Goal: Task Accomplishment & Management: Manage account settings

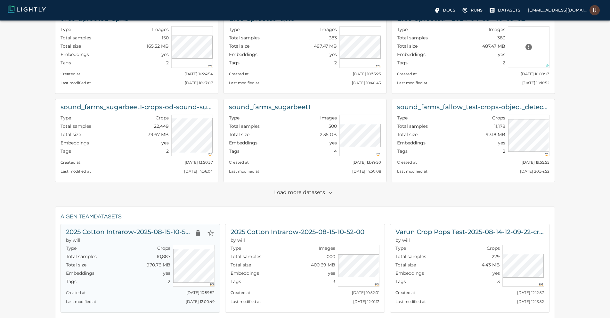
scroll to position [38, 0]
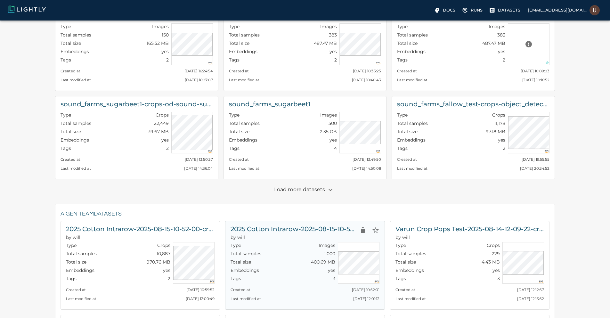
click at [280, 226] on h6 "2025 Cotton Intrarow-2025-08-15-10-52-00" at bounding box center [293, 229] width 125 height 10
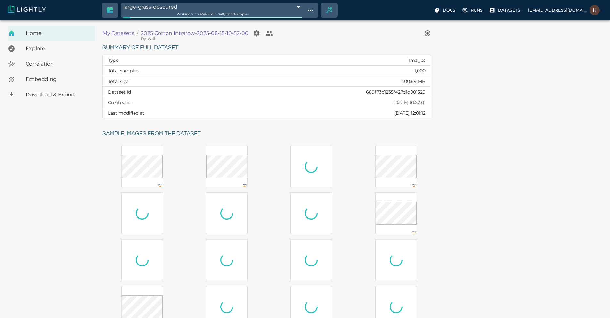
click at [53, 81] on span "Embedding" at bounding box center [58, 80] width 64 height 8
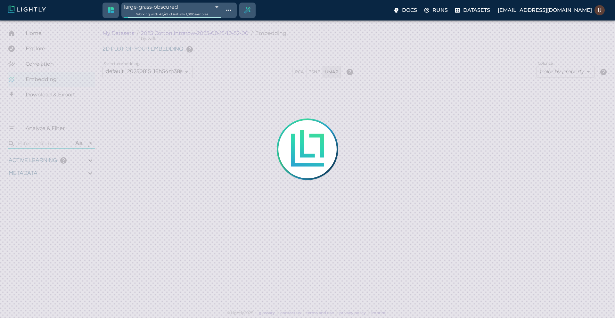
type input "9007199254740991"
type input "0.95490493710619"
type input "3.70090493710619"
type input "19.5529689788818"
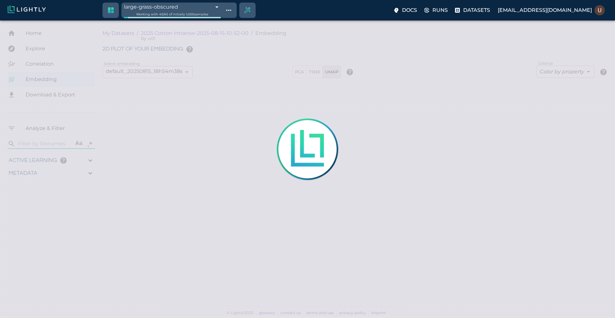
type input "70.2069689788818"
type input "9007199254740991"
type input "0.95490493710619"
type input "3.70090493710619"
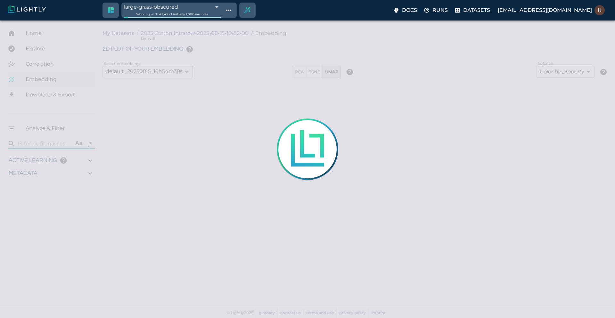
type input "19.5529689788818"
type input "70.2069689788818"
type input "0.95490493710619"
type input "3.70090493710619"
type input "19.5529689788818"
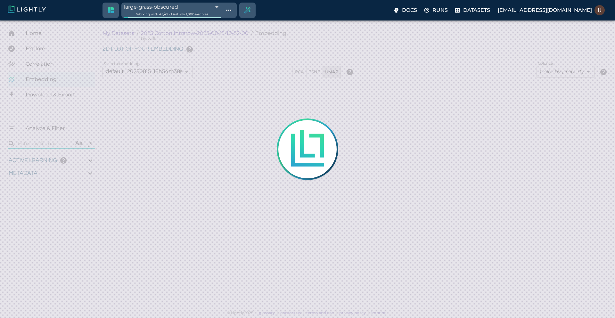
type input "70.2069689788818"
type input "9007199254740991"
type input "0.95490493710619"
type input "3.70090493710619"
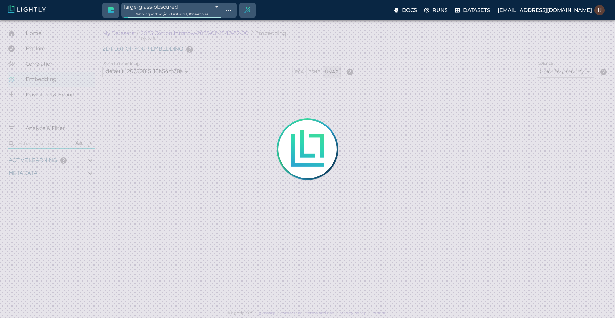
type input "19.5529689788818"
type input "70.2069689788818"
type input "9007199254740991"
type input "0.95490493710619"
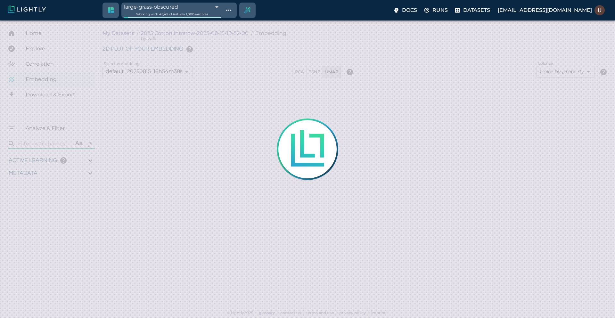
type input "3.70090493710619"
type input "19.5529689788818"
type input "70.2069689788818"
type input "0.95490493710619"
type input "3.70090493710619"
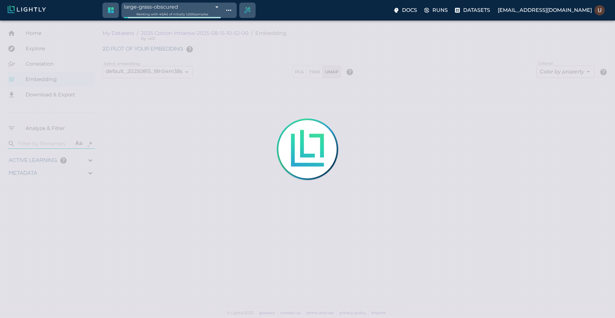
type input "19.5529689788818"
type input "70.2069689788818"
type input "0.95490493710619"
type input "3.70090493710619"
type input "19.5529689788818"
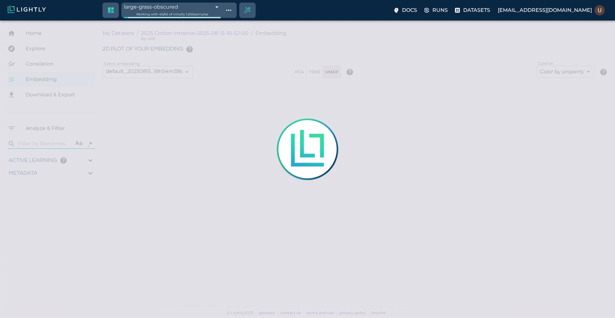
type input "70.2069689788818"
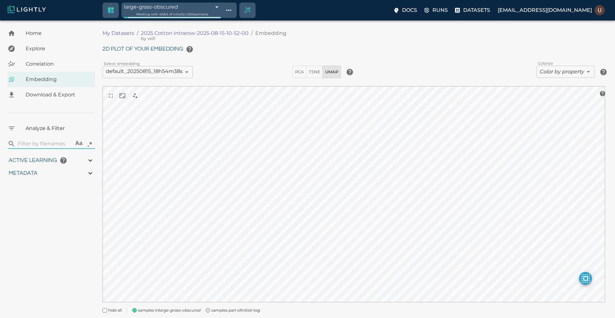
click at [233, 20] on body "large-grass-obscured 689f872d8ed35fe88f7bc072 Working with 45 / 45 of initially…" at bounding box center [307, 178] width 615 height 316
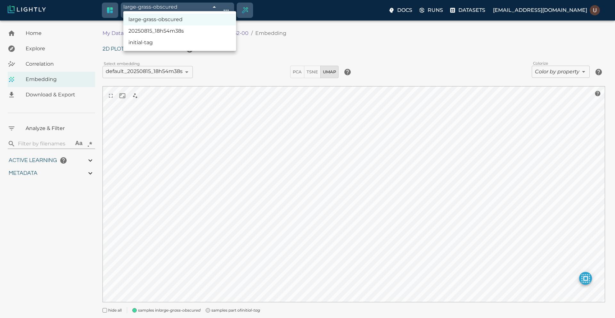
click at [182, 35] on li "20250815_18h54m38s" at bounding box center [179, 31] width 113 height 12
type input "689f826e8ed35fe88f56481c"
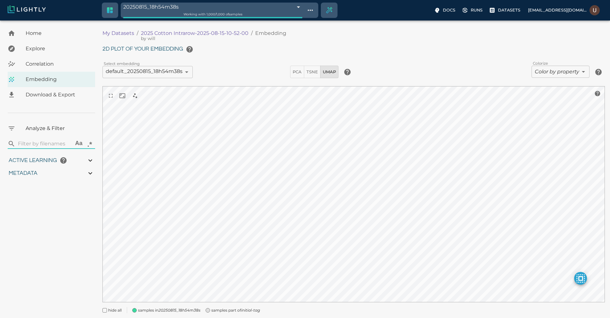
type input "0.95490493710619"
type input "3.70090493710619"
type input "19.5529689788818"
type input "70.2069689788818"
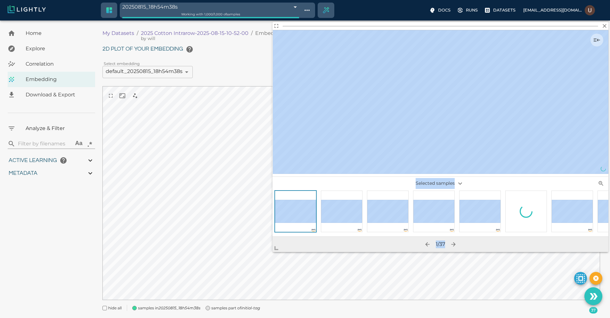
click at [260, 261] on body "20250815_18h54m38s 689f826e8ed35fe88f56481c Working with 1,000 / 1,000 of sampl…" at bounding box center [305, 176] width 610 height 313
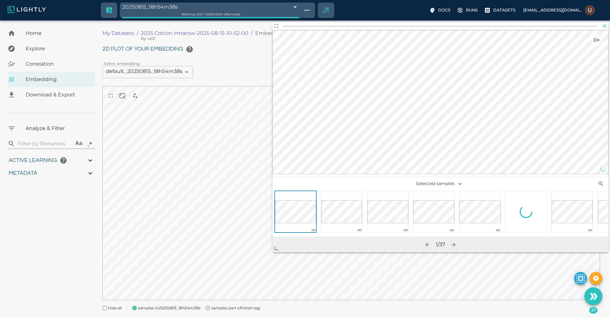
click at [603, 28] on icon "button" at bounding box center [604, 26] width 6 height 6
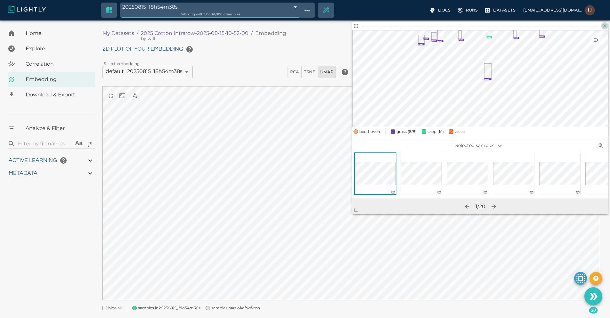
click at [605, 27] on icon "button" at bounding box center [605, 26] width 4 height 4
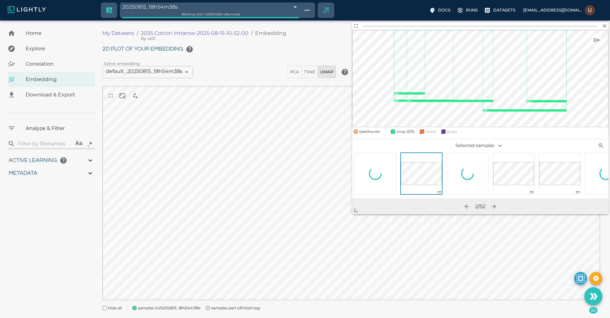
click at [480, 173] on div at bounding box center [467, 173] width 41 height 13
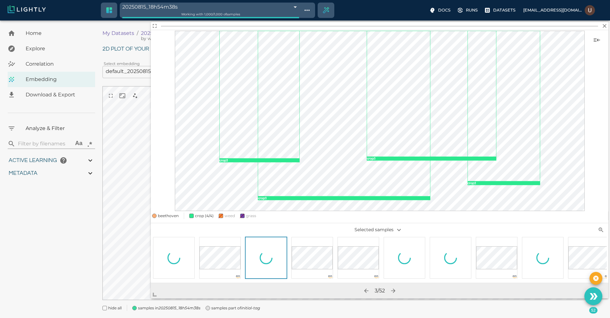
scroll to position [16, 0]
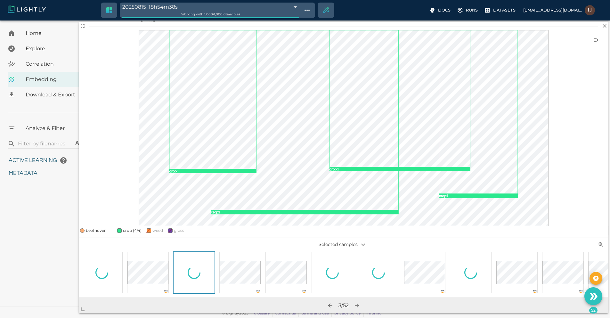
drag, startPoint x: 360, startPoint y: 211, endPoint x: 63, endPoint y: 318, distance: 315.2
click at [63, 318] on body "20250815_18h54m38s 689f826e8ed35fe88f56481c Working with 1,000 / 1,000 of sampl…" at bounding box center [305, 160] width 610 height 313
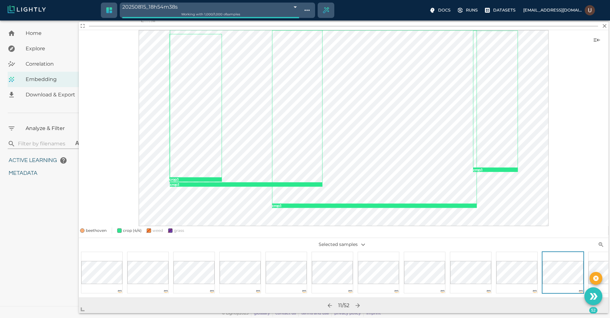
click at [604, 29] on h2 at bounding box center [344, 26] width 530 height 8
click at [605, 28] on icon "button" at bounding box center [604, 26] width 6 height 6
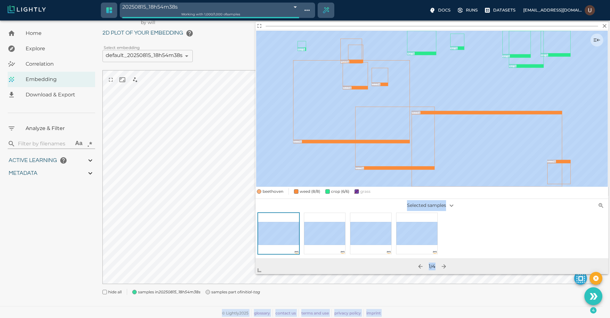
drag, startPoint x: 358, startPoint y: 214, endPoint x: 240, endPoint y: 288, distance: 139.7
click at [240, 288] on body "20250815_18h54m38s 689f826e8ed35fe88f56481c Working with 1,000 / 1,000 of sampl…" at bounding box center [305, 160] width 610 height 313
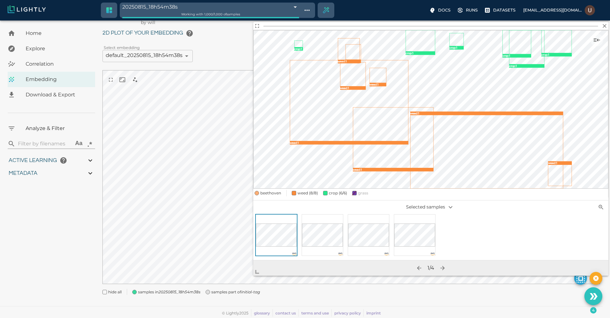
scroll to position [16, 0]
click at [605, 27] on icon "button" at bounding box center [605, 26] width 4 height 4
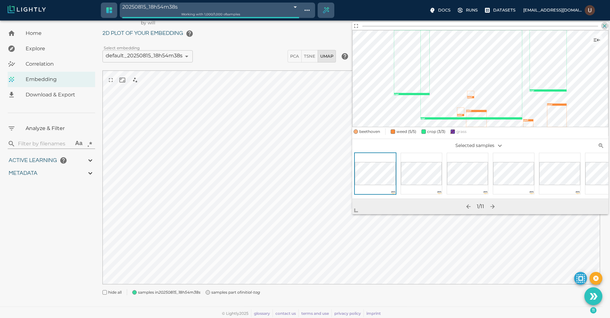
click at [607, 26] on icon "button" at bounding box center [604, 26] width 6 height 6
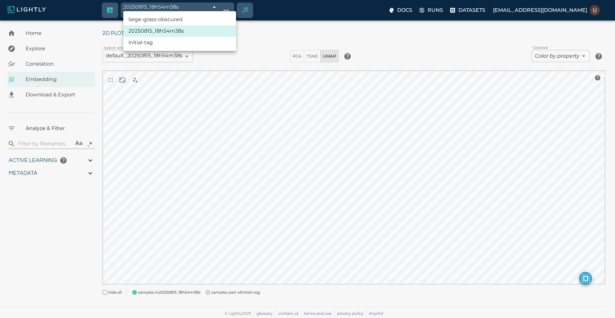
click at [231, 7] on body "20250815_18h54m38s 689f826e8ed35fe88f56481c Working with 1,000 / 1,000 of sampl…" at bounding box center [307, 161] width 615 height 313
click at [194, 19] on li "large-grass-obscured" at bounding box center [179, 20] width 113 height 12
type input "689f872d8ed35fe88f7bc072"
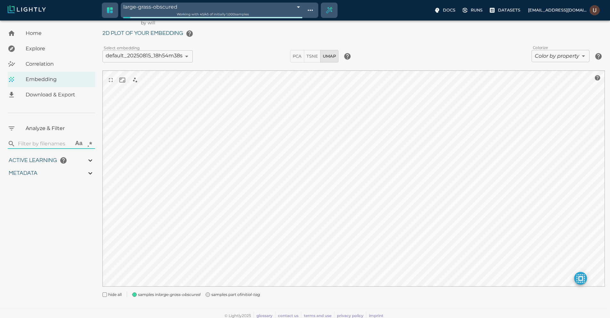
type input "0.95490493710619"
type input "3.70090493710619"
type input "19.5529689788818"
type input "70.2069689788818"
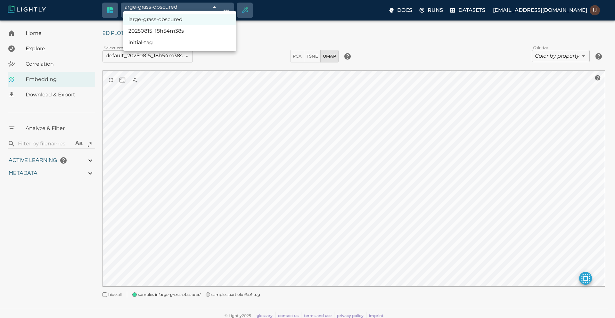
click at [232, 8] on body "large-grass-obscured 689f872d8ed35fe88f7bc072 Working with 45 / 45 of initially…" at bounding box center [307, 163] width 615 height 316
click at [210, 30] on li "20250815_18h54m38s" at bounding box center [179, 31] width 113 height 12
type input "689f826e8ed35fe88f56481c"
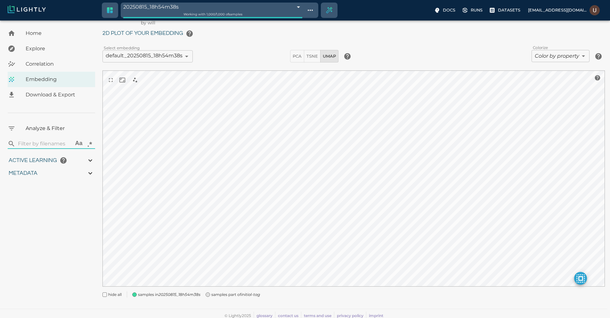
type input "9007199254740991"
type input "0.95490493710619"
type input "3.70090493710619"
type input "19.5529689788818"
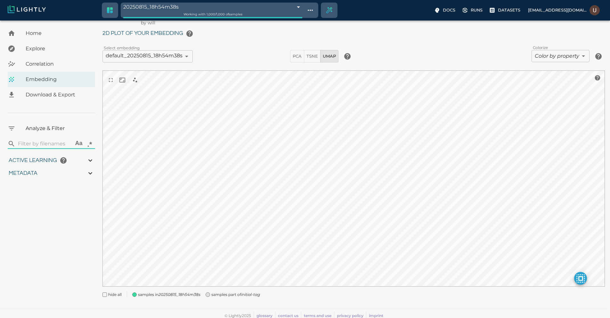
type input "70.2069689788818"
type input "0.95490493710619"
type input "3.70090493710619"
type input "19.5529689788818"
type input "70.2069689788818"
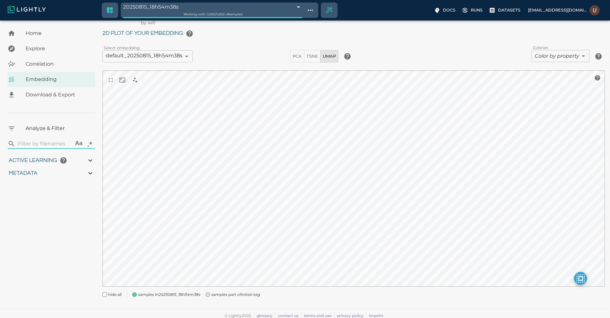
type input "0.95490493710619"
type input "3.70090493710619"
type input "19.5529689788818"
type input "70.2069689788818"
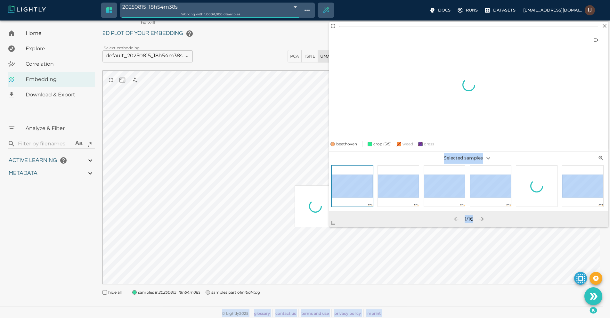
click at [314, 233] on body "20250815_18h54m38s 689f826e8ed35fe88f56481c Working with 1,000 / 1,000 of sampl…" at bounding box center [305, 161] width 610 height 313
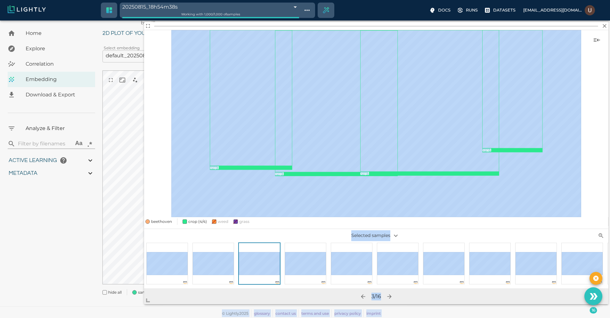
drag, startPoint x: 332, startPoint y: 224, endPoint x: 133, endPoint y: 307, distance: 215.7
click at [133, 307] on body "20250815_18h54m38s 689f826e8ed35fe88f56481c Working with 1,000 / 1,000 of sampl…" at bounding box center [305, 161] width 610 height 313
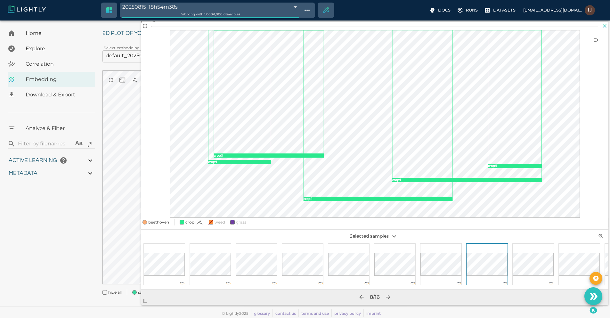
click at [607, 24] on icon "button" at bounding box center [604, 26] width 6 height 6
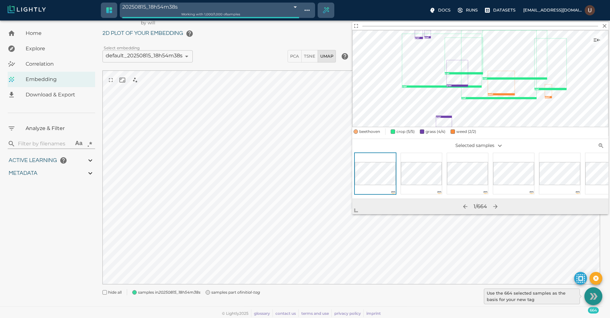
click at [589, 298] on icon "Use the 664 selected samples as the basis for your new tag" at bounding box center [593, 296] width 11 height 11
type input "9007199254740991"
type input "0.95490493710619"
type input "3.70090493710619"
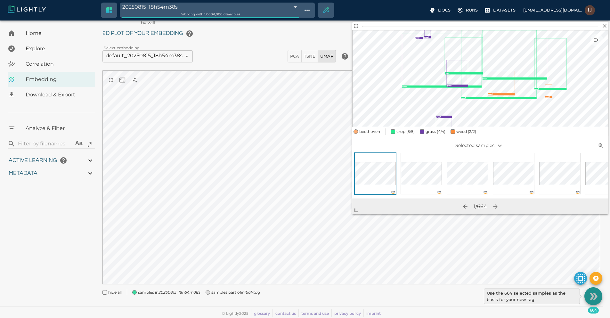
type input "19.5529689788818"
type input "70.2069689788818"
type input "9007199254740991"
type input "0.95490493710619"
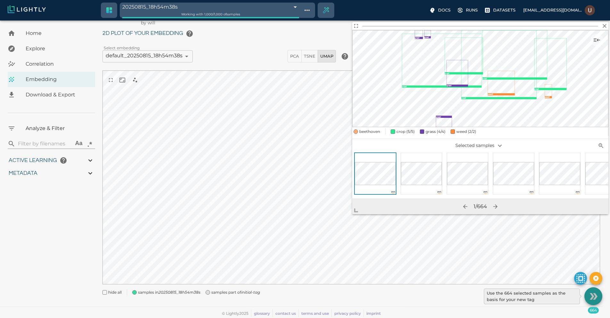
type input "3.70090493710619"
type input "19.5529689788818"
type input "70.2069689788818"
type input "0.95490493710619"
type input "3.70090493710619"
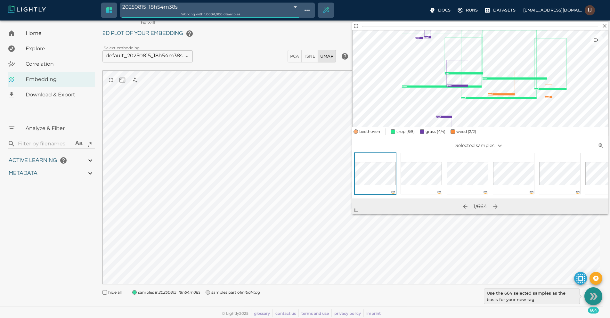
type input "19.5529689788818"
type input "70.2069689788818"
type input "0.95490493710619"
type input "3.70090493710619"
type input "19.5529689788818"
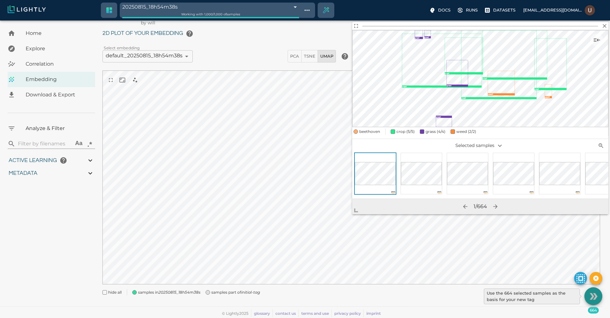
type input "70.2069689788818"
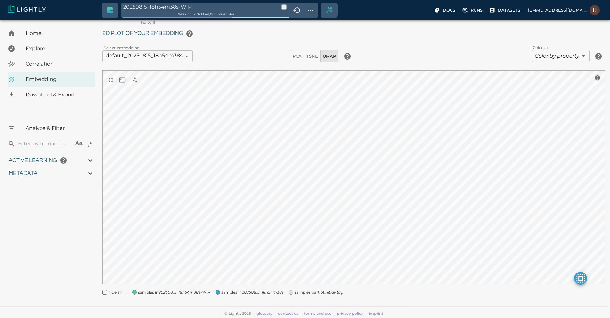
click at [171, 5] on input "20250815_18h54m38s-WIP" at bounding box center [200, 7] width 154 height 9
type input "collection1"
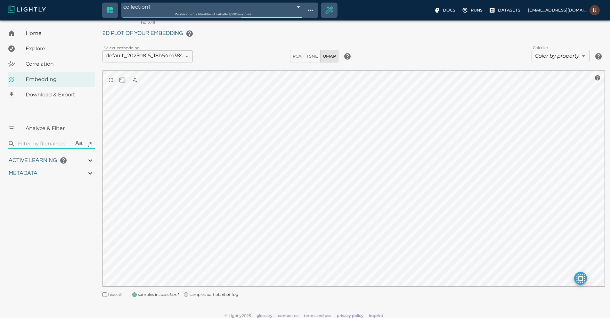
click at [325, 11] on icon "Create selection" at bounding box center [329, 10] width 9 height 9
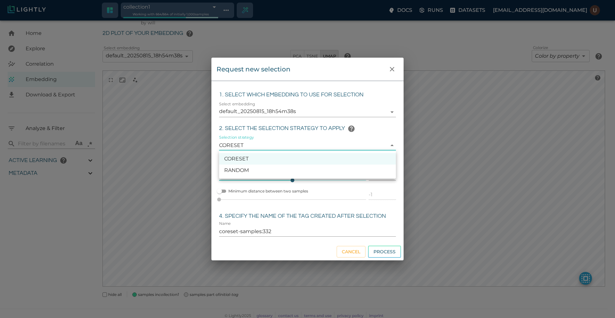
click at [285, 145] on body "collection1 689fac1d8ed35fe88fb69866 Working with 664 / 664 of initially 1,000 …" at bounding box center [307, 163] width 615 height 316
click at [285, 145] on div at bounding box center [307, 159] width 615 height 318
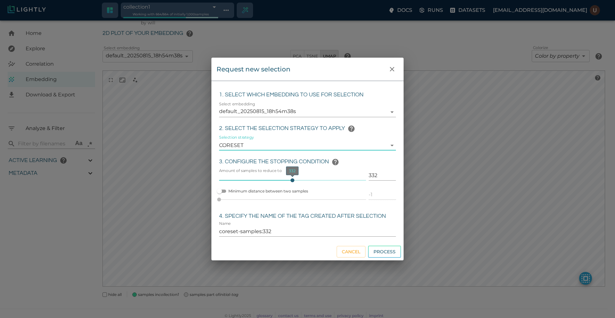
type input "331"
type input "coreset-samples:331"
type input "332"
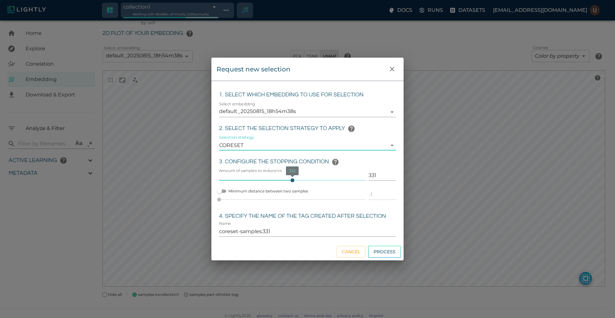
type input "coreset-samples:332"
type input "335"
type input "coreset-samples:335"
type input "341"
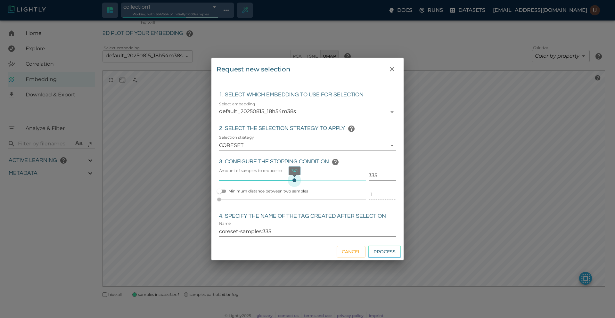
type input "341"
type input "coreset-samples:341"
type input "345"
type input "coreset-samples:345"
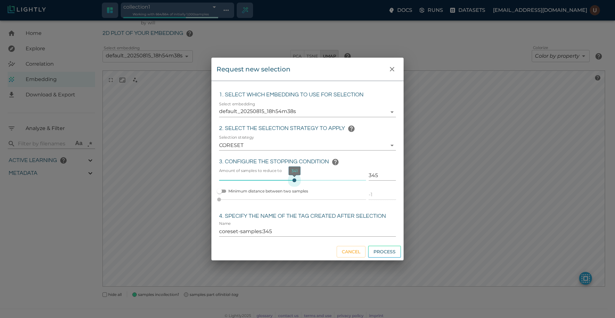
type input "349"
type input "coreset-samples:349"
type input "354"
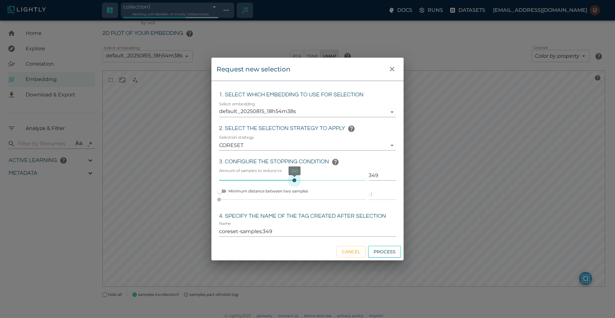
type input "coreset-samples:354"
type input "357"
type input "coreset-samples:357"
type input "359"
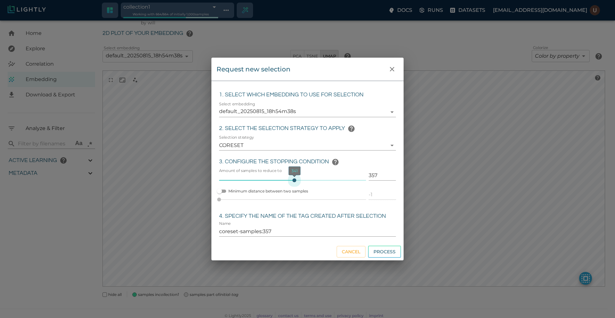
type input "359"
type input "coreset-samples:359"
type input "362"
type input "coreset-samples:362"
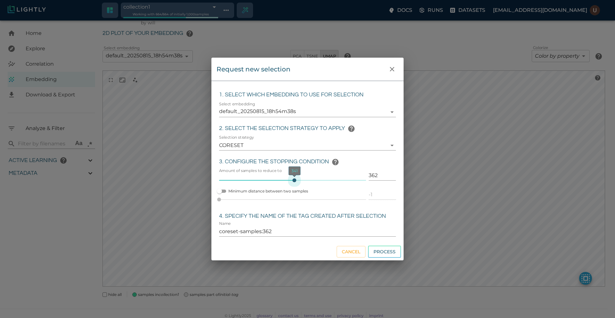
type input "364"
type input "coreset-samples:364"
type input "367"
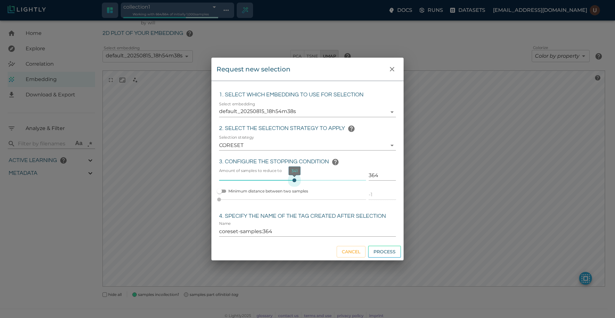
type input "coreset-samples:367"
type input "368"
type input "coreset-samples:368"
type input "370"
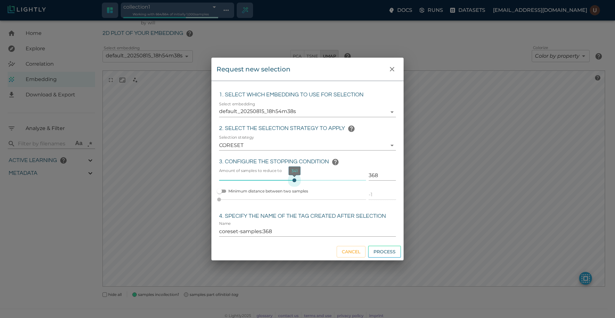
type input "370"
type input "coreset-samples:370"
type input "371"
type input "coreset-samples:371"
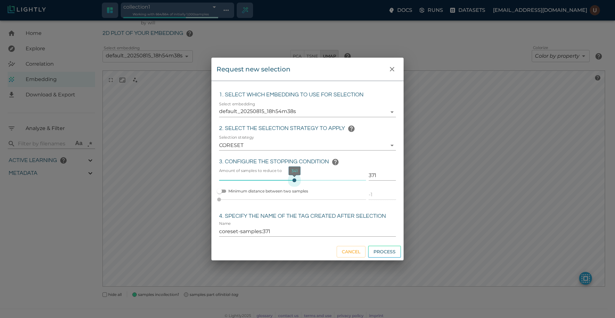
type input "373"
type input "coreset-samples:373"
type input "374"
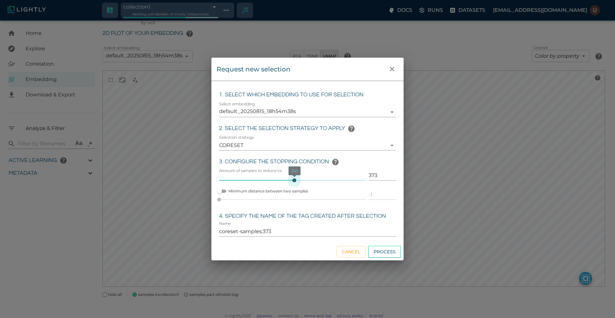
type input "coreset-samples:374"
type input "375"
type input "coreset-samples:375"
type input "377"
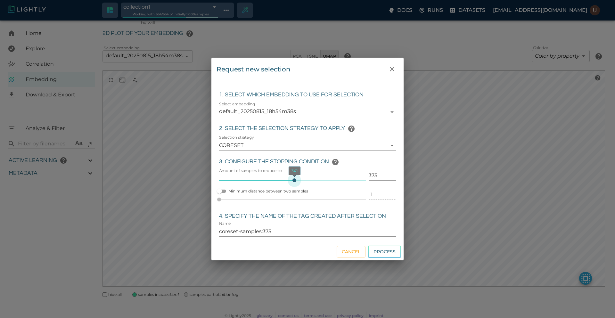
type input "377"
type input "coreset-samples:377"
type input "378"
type input "coreset-samples:378"
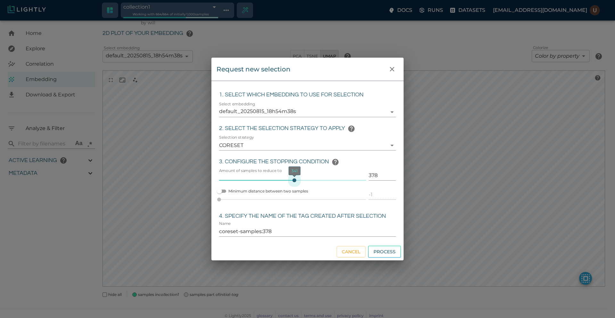
type input "380"
type input "coreset-samples:380"
type input "381"
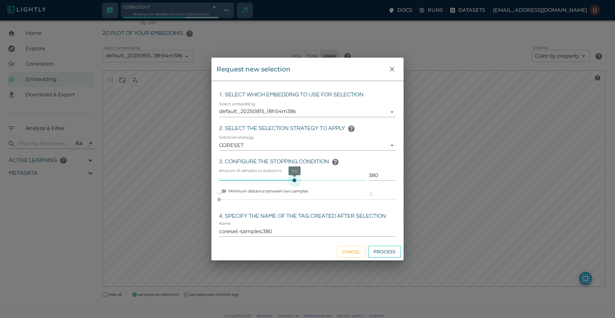
type input "coreset-samples:381"
type input "383"
type input "coreset-samples:383"
type input "384"
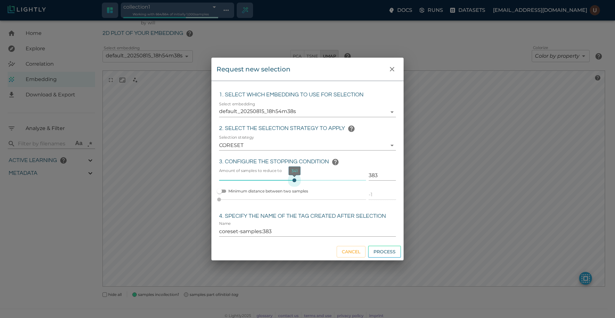
type input "384"
type input "coreset-samples:384"
type input "386"
type input "coreset-samples:386"
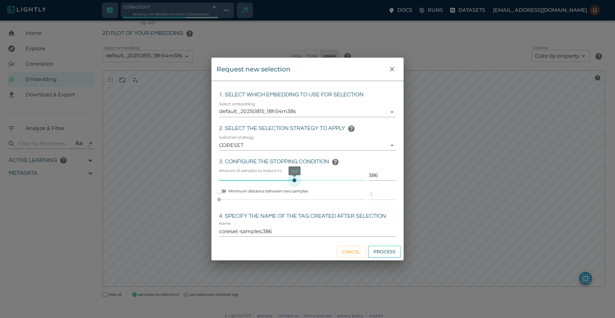
type input "387"
type input "coreset-samples:387"
type input "388"
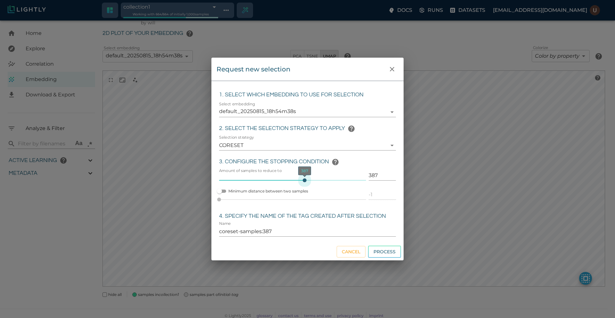
type input "coreset-samples:388"
type input "390"
type input "coreset-samples:390"
type input "391"
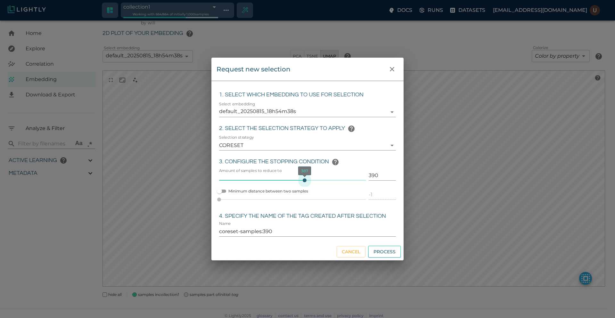
type input "391"
type input "coreset-samples:391"
type input "393"
type input "coreset-samples:393"
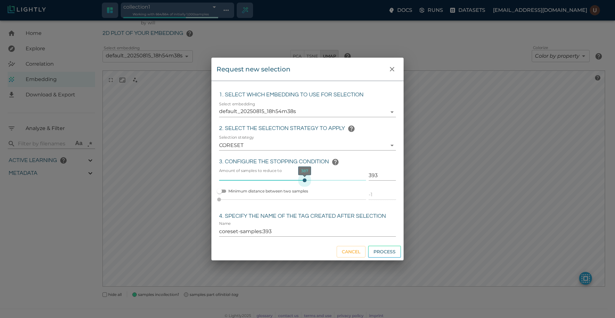
type input "394"
type input "coreset-samples:394"
type input "396"
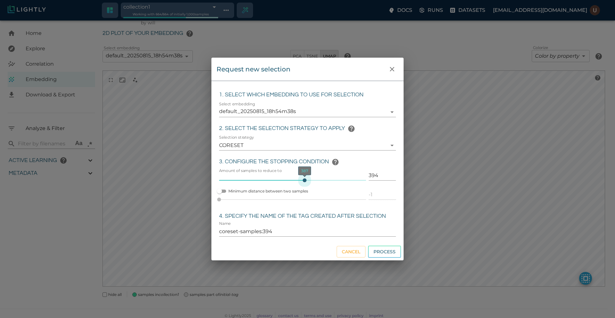
type input "coreset-samples:396"
type input "397"
type input "coreset-samples:397"
type input "400"
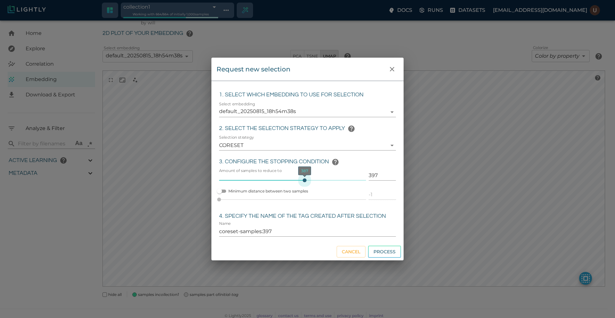
type input "400"
type input "coreset-samples:400"
type input "401"
type input "coreset-samples:401"
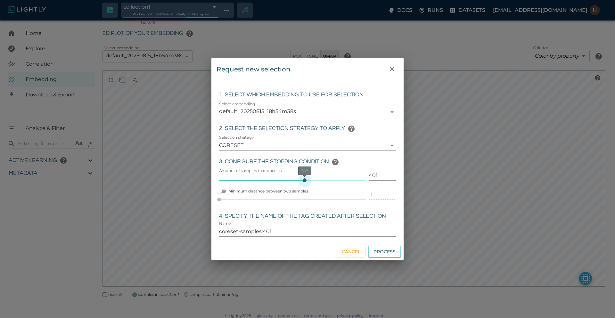
type input "403"
type input "coreset-samples:403"
type input "406"
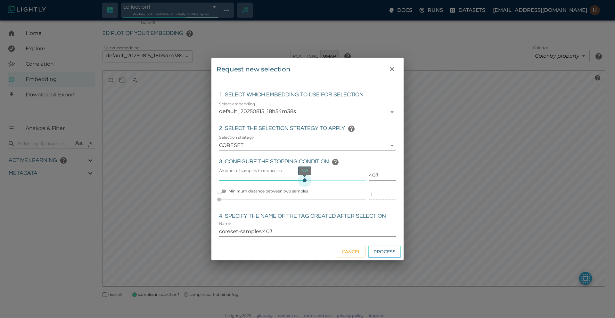
type input "coreset-samples:406"
type input "407"
type input "coreset-samples:407"
type input "413"
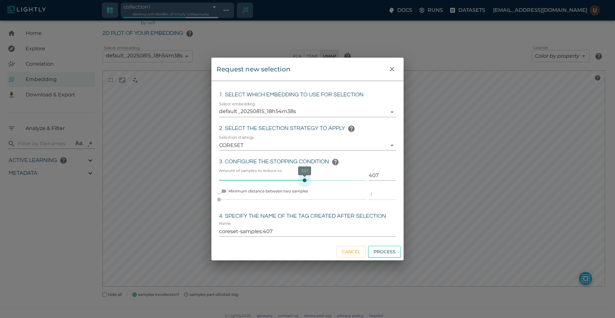
type input "413"
type input "coreset-samples:413"
type input "429"
drag, startPoint x: 292, startPoint y: 180, endPoint x: 329, endPoint y: 179, distance: 37.5
click at [329, 179] on span "500" at bounding box center [330, 180] width 4 height 4
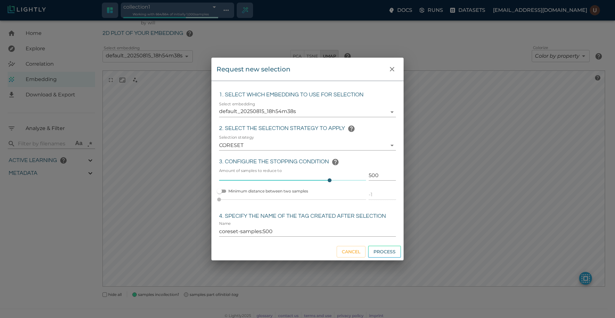
click at [252, 231] on input "coreset-samples:500" at bounding box center [307, 231] width 177 height 10
drag, startPoint x: 329, startPoint y: 180, endPoint x: 341, endPoint y: 181, distance: 11.8
click at [341, 181] on span "550" at bounding box center [341, 180] width 4 height 4
click at [230, 233] on input "coreset-samples:550" at bounding box center [307, 231] width 177 height 10
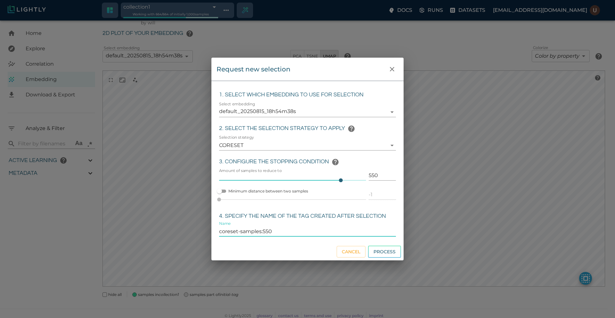
click at [230, 233] on input "coreset-samples:550" at bounding box center [307, 231] width 177 height 10
click at [245, 231] on input "coreset-samples:550" at bounding box center [307, 231] width 177 height 10
click at [360, 144] on body "collection1 689fac1d8ed35fe88fb69866 Working with 664 / 664 of initially 1,000 …" at bounding box center [307, 163] width 615 height 316
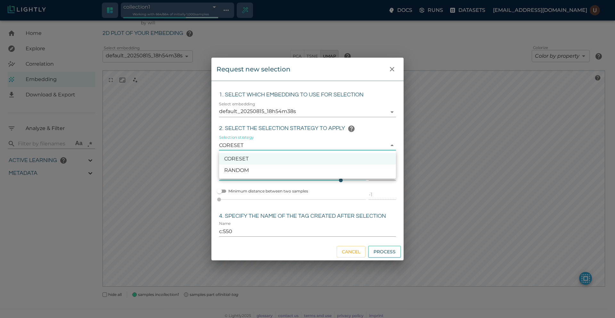
click at [360, 144] on div at bounding box center [307, 159] width 615 height 318
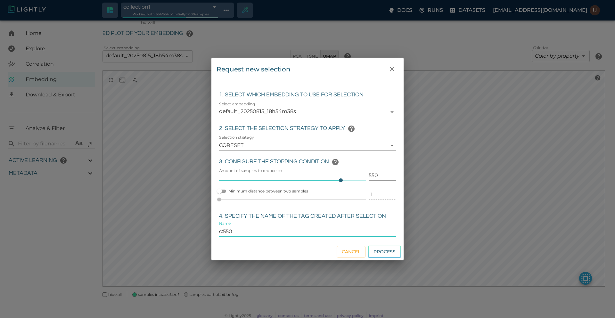
click at [222, 232] on input "c:550" at bounding box center [307, 231] width 177 height 10
click at [395, 71] on icon "close" at bounding box center [392, 69] width 8 height 8
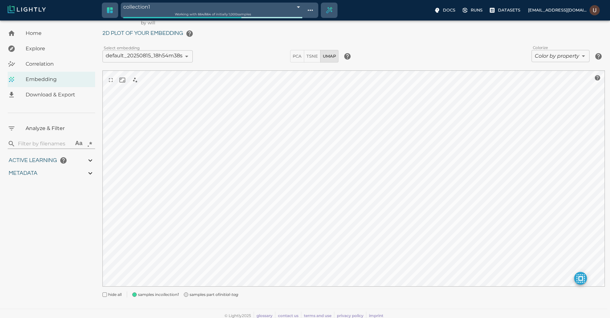
click at [48, 93] on span "Download & Export" at bounding box center [58, 95] width 64 height 8
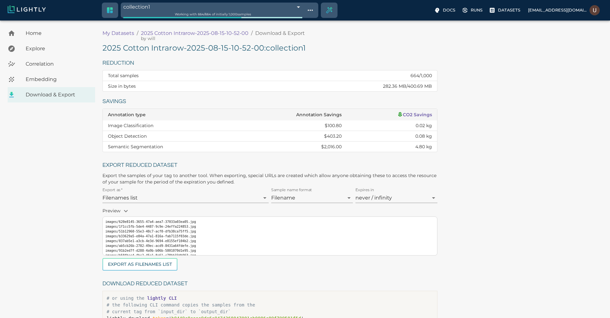
click at [53, 70] on div "Correlation" at bounding box center [51, 63] width 87 height 15
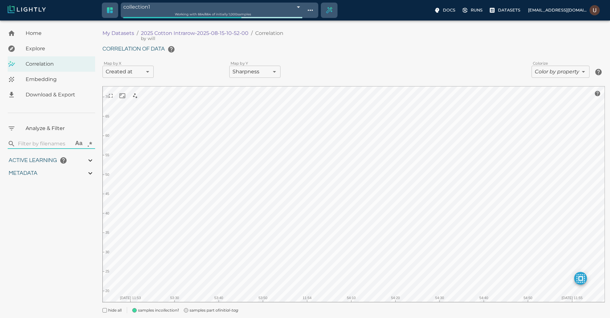
click at [49, 81] on span "Embedding" at bounding box center [58, 80] width 64 height 8
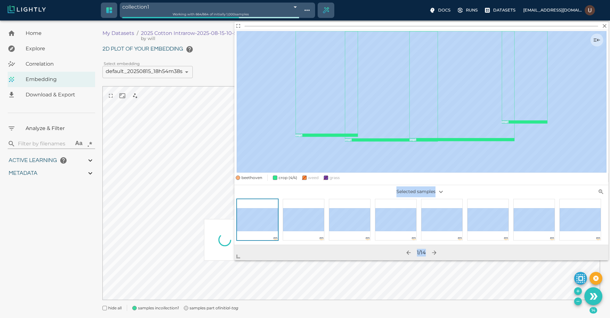
click at [122, 289] on body "collection1 689fac1d8ed35fe88fb69866 Working with 664 / 664 of initially 1,000 …" at bounding box center [305, 176] width 610 height 313
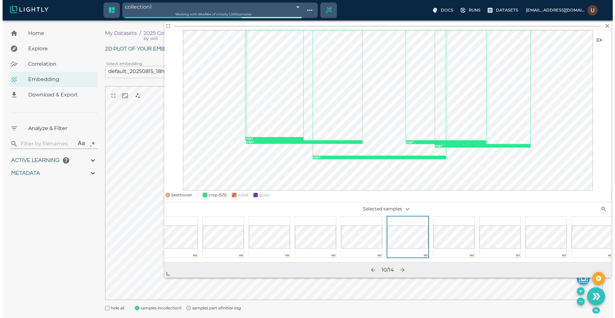
scroll to position [0, 199]
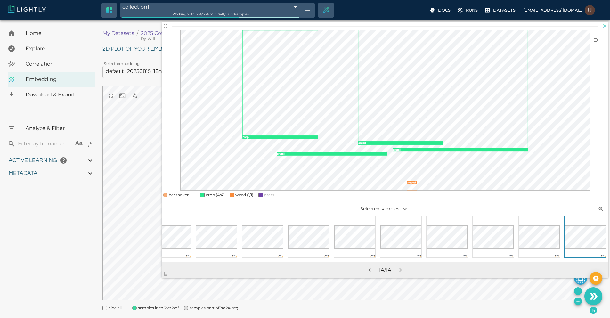
click at [604, 26] on icon "button" at bounding box center [605, 26] width 4 height 4
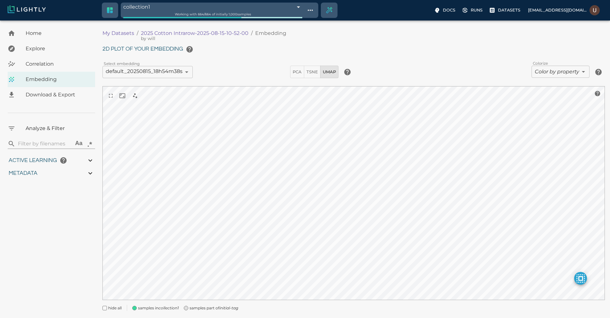
click at [572, 72] on body "collection1 689fac1d8ed35fe88fb69866 Working with 664 / 664 of initially 1,000 …" at bounding box center [305, 176] width 610 height 313
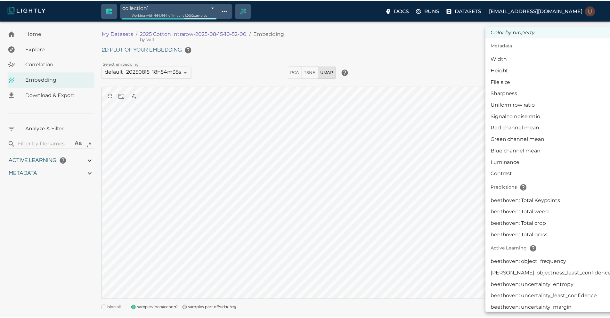
scroll to position [6, 0]
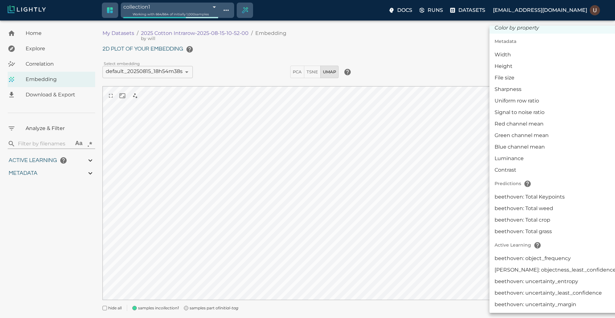
click at [546, 209] on li "beethoven: Total weed" at bounding box center [555, 209] width 132 height 12
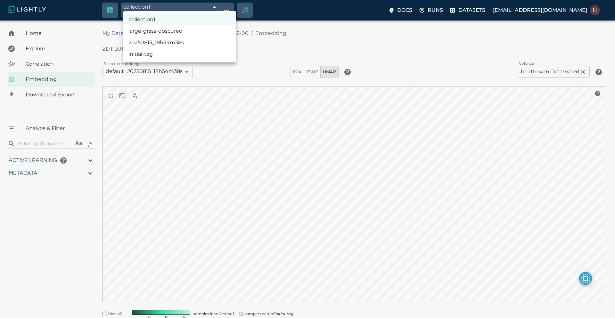
click at [212, 20] on body "collection1 689fac1d8ed35fe88fb69866 Working with 664 / 664 of initially 1,000 …" at bounding box center [307, 181] width 615 height 323
click at [183, 43] on li "20250815_18h54m38s" at bounding box center [179, 43] width 113 height 12
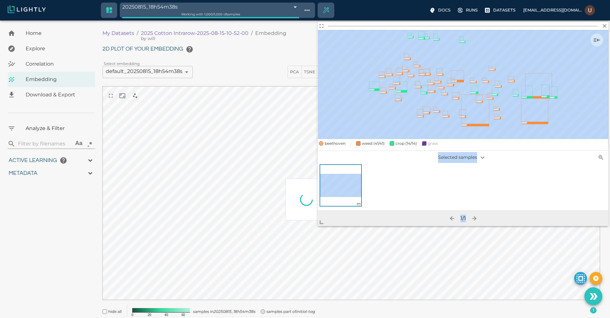
click at [305, 224] on body "20250815_18h54m38s 689f826e8ed35fe88f56481c Working with 1,000 / 1,000 of sampl…" at bounding box center [305, 180] width 610 height 321
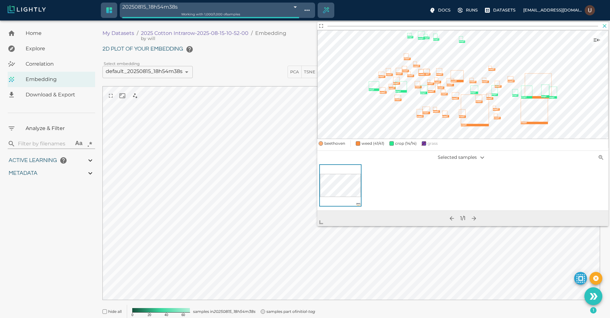
click at [604, 28] on icon "button" at bounding box center [604, 26] width 6 height 6
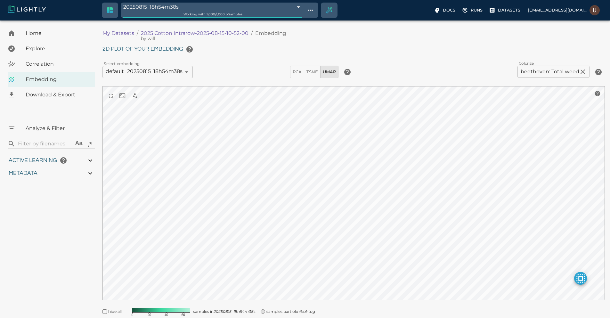
click at [330, 73] on span "UMAP" at bounding box center [329, 71] width 13 height 7
click at [341, 50] on h6 "2D plot of your embedding" at bounding box center [353, 49] width 502 height 13
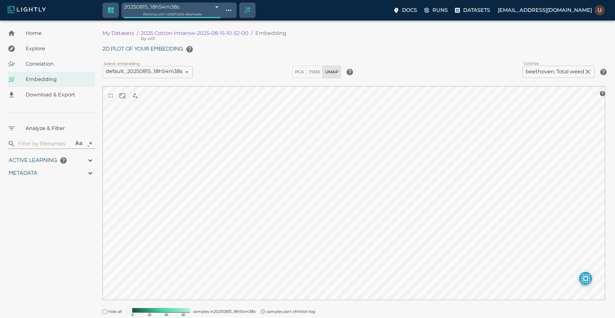
click at [220, 20] on body "20250815_18h54m38s 689f826e8ed35fe88f56481c Working with 1,000 / 1,000 of sampl…" at bounding box center [307, 180] width 615 height 321
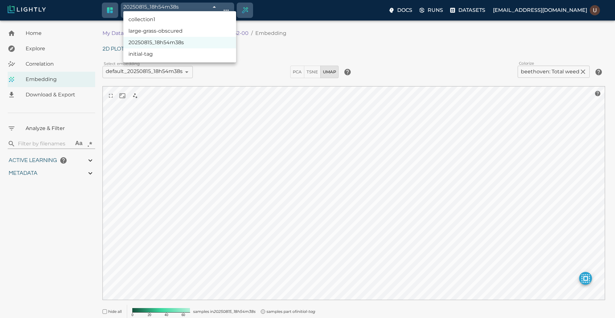
click at [200, 21] on li "collection1" at bounding box center [179, 20] width 113 height 12
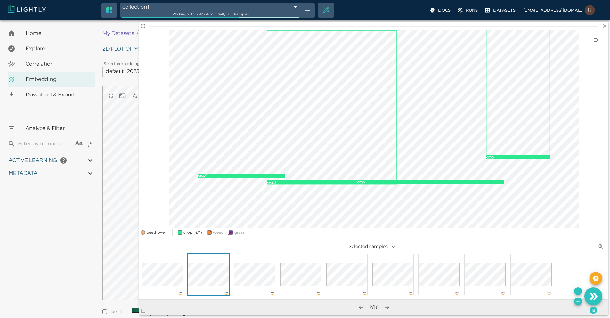
scroll to position [23, 0]
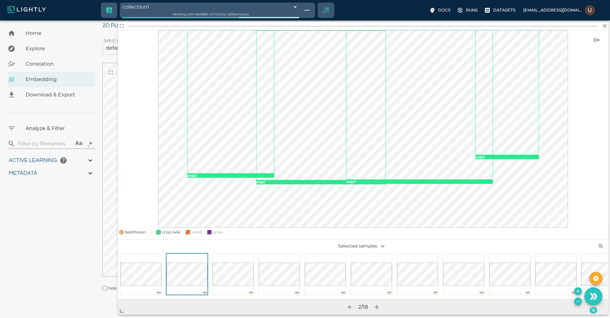
drag, startPoint x: 354, startPoint y: 213, endPoint x: 106, endPoint y: 317, distance: 269.2
click at [106, 317] on body "collection1 689fac1d8ed35fe88fb69866 Working with 664 / 664 of initially 1,000 …" at bounding box center [305, 157] width 610 height 321
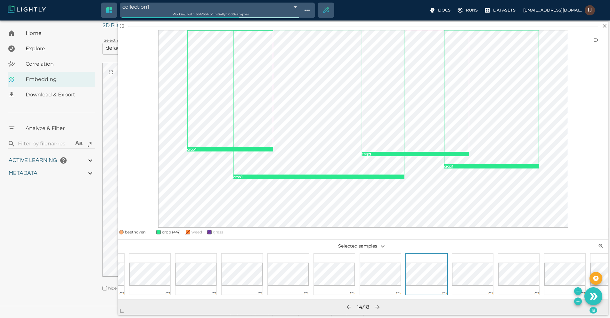
scroll to position [0, 339]
click at [607, 28] on icon "button" at bounding box center [604, 26] width 6 height 6
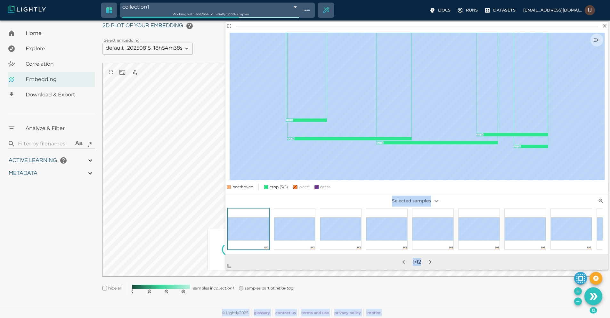
drag, startPoint x: 363, startPoint y: 213, endPoint x: 200, endPoint y: 287, distance: 178.9
click at [200, 287] on body "collection1 689fac1d8ed35fe88fb69866 Working with 664 / 664 of initially 1,000 …" at bounding box center [305, 157] width 610 height 321
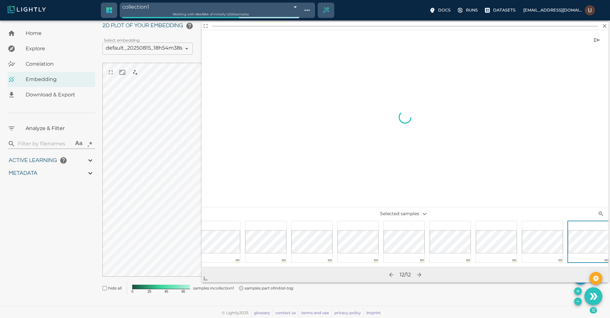
scroll to position [0, 147]
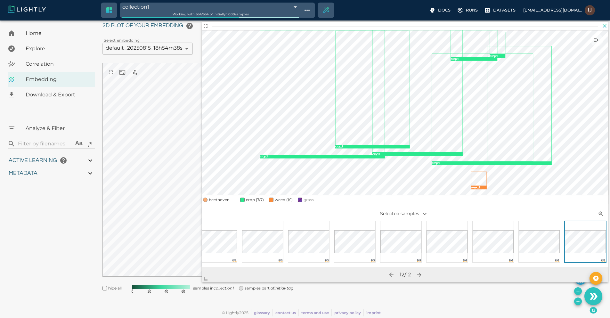
click at [603, 28] on icon "button" at bounding box center [604, 26] width 6 height 6
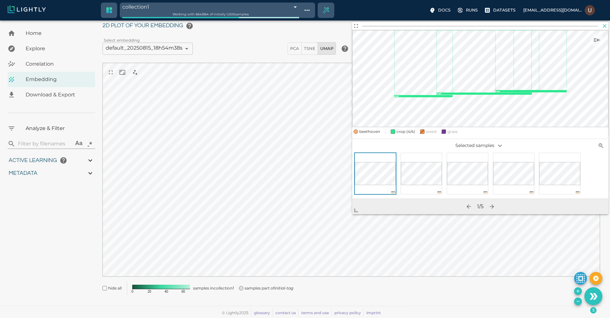
click at [607, 28] on icon "button" at bounding box center [604, 26] width 6 height 6
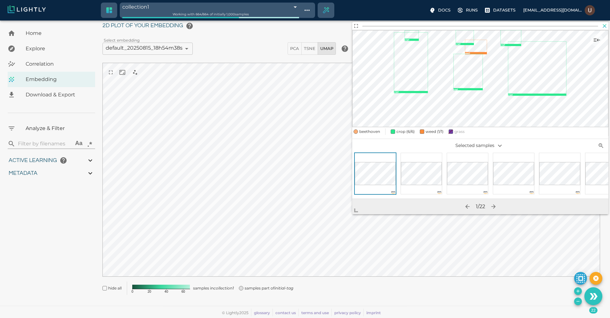
click at [603, 27] on icon "button" at bounding box center [604, 26] width 6 height 6
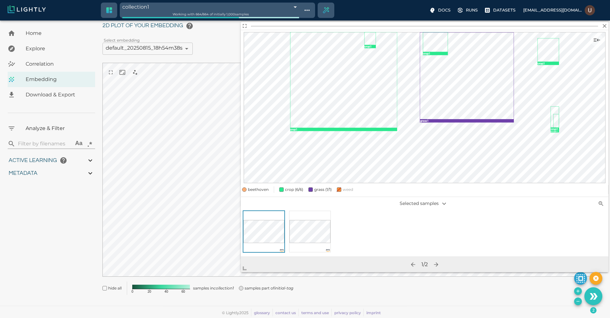
drag, startPoint x: 355, startPoint y: 210, endPoint x: 210, endPoint y: 289, distance: 165.9
click at [241, 272] on span at bounding box center [247, 265] width 13 height 13
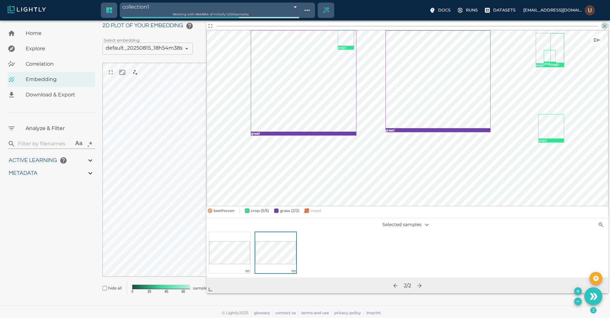
click at [604, 25] on icon "button" at bounding box center [604, 26] width 6 height 6
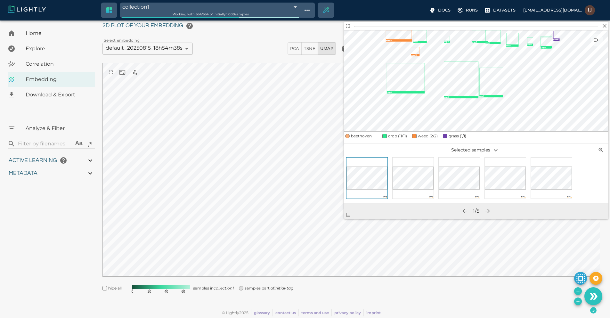
drag, startPoint x: 346, startPoint y: 212, endPoint x: 332, endPoint y: 219, distance: 15.9
click at [344, 219] on span at bounding box center [350, 212] width 13 height 13
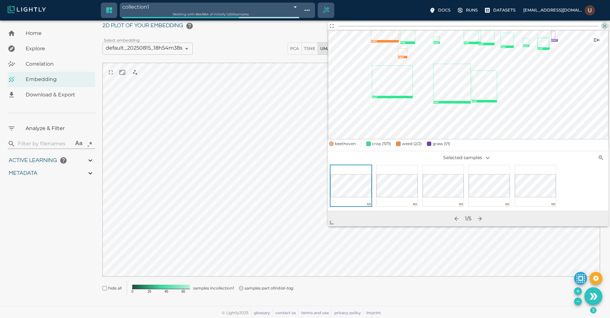
click at [606, 26] on icon "button" at bounding box center [604, 26] width 6 height 6
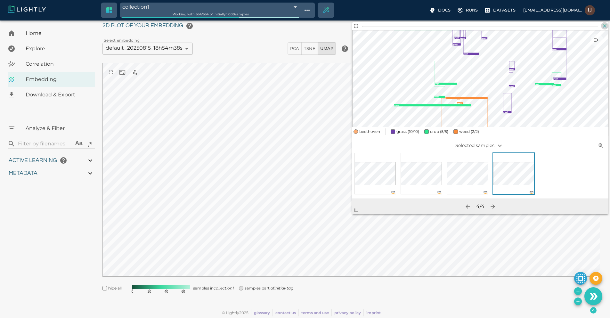
click at [604, 24] on icon "button" at bounding box center [604, 26] width 6 height 6
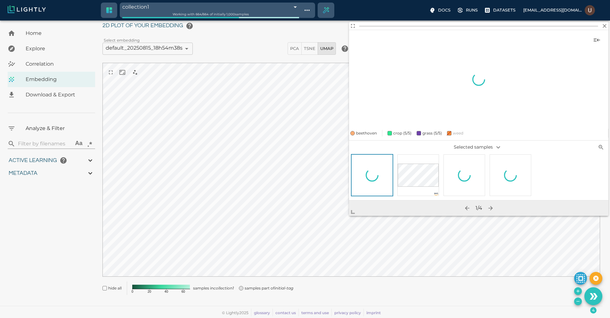
drag, startPoint x: 355, startPoint y: 212, endPoint x: 299, endPoint y: 232, distance: 59.5
click at [349, 216] on span at bounding box center [355, 209] width 13 height 13
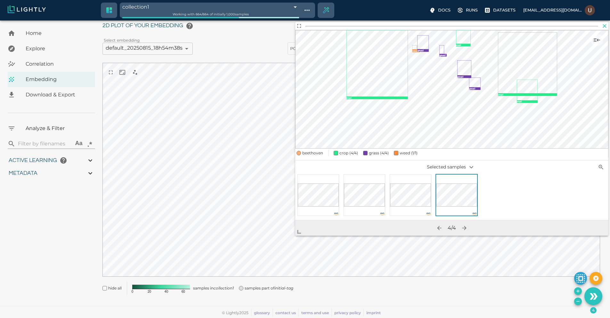
click at [606, 25] on icon "button" at bounding box center [604, 26] width 6 height 6
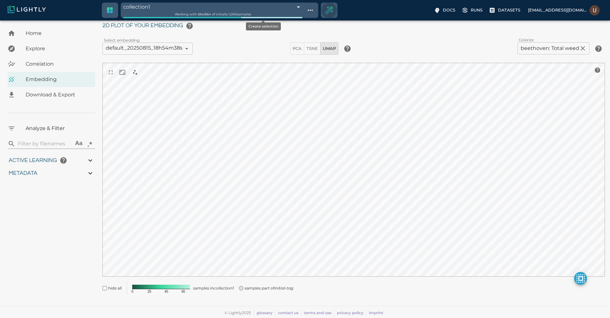
click at [325, 11] on icon "Create selection" at bounding box center [329, 10] width 9 height 9
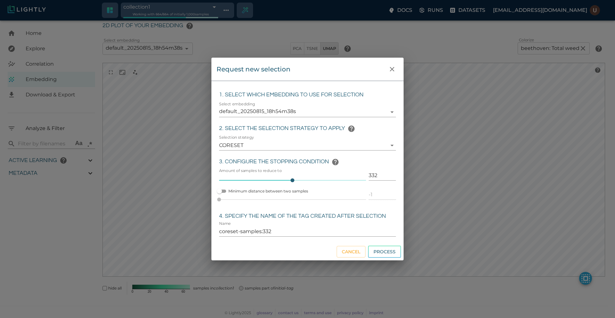
click at [376, 177] on input "332" at bounding box center [381, 175] width 27 height 10
click at [371, 177] on input "332" at bounding box center [381, 175] width 27 height 10
click at [251, 233] on input "coreset-samples:0550" at bounding box center [307, 231] width 177 height 10
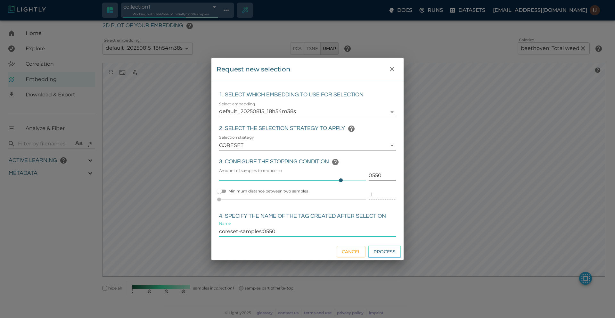
click at [251, 233] on input "coreset-samples:0550" at bounding box center [307, 231] width 177 height 10
click at [392, 253] on button "Process" at bounding box center [384, 252] width 33 height 12
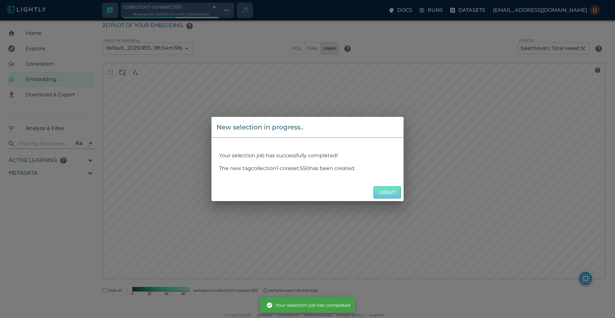
click at [381, 194] on button "Great!" at bounding box center [387, 192] width 28 height 12
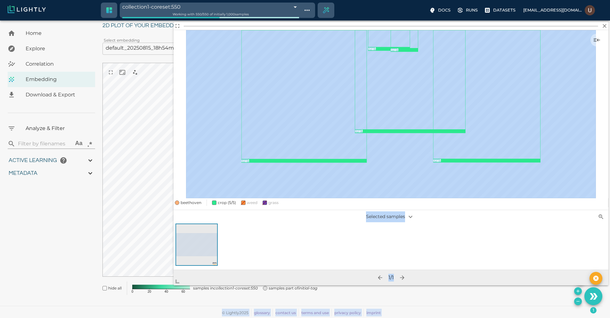
drag, startPoint x: 357, startPoint y: 213, endPoint x: 152, endPoint y: 311, distance: 226.8
click at [152, 311] on body "collection1-coreset:550 689fad668ed35fe88fb6bc58 Working with 550 / 550 of init…" at bounding box center [305, 157] width 610 height 321
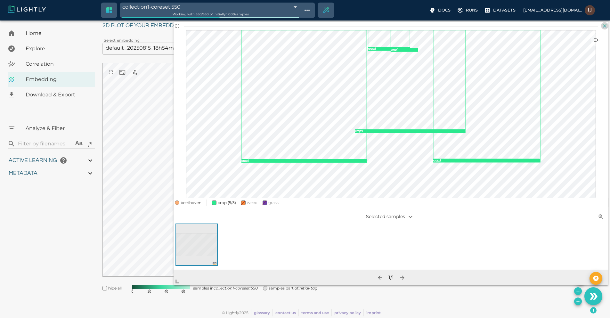
click at [604, 27] on icon "button" at bounding box center [605, 26] width 4 height 4
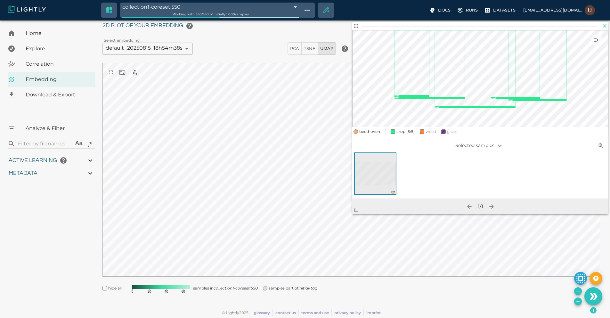
click at [601, 26] on icon "button" at bounding box center [604, 26] width 6 height 6
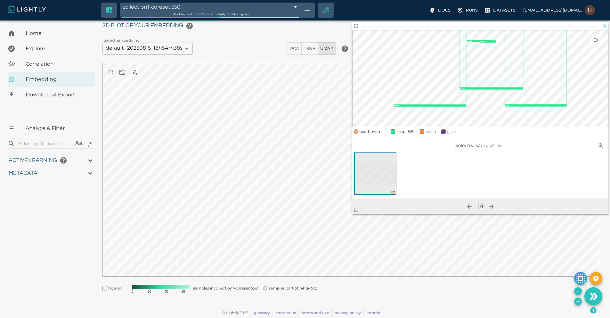
click at [606, 26] on icon "button" at bounding box center [604, 26] width 6 height 6
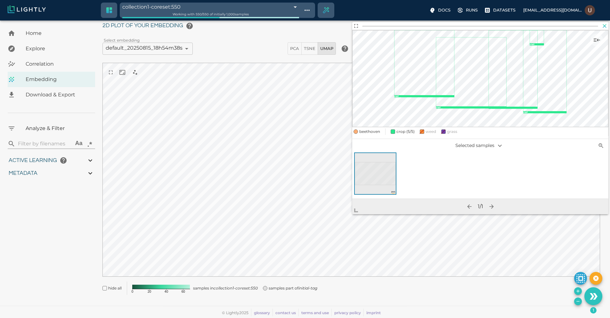
click at [604, 26] on icon "button" at bounding box center [605, 26] width 4 height 4
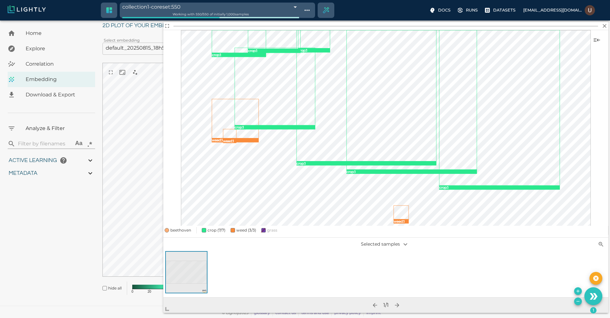
drag, startPoint x: 349, startPoint y: 216, endPoint x: 226, endPoint y: 266, distance: 133.1
click at [176, 300] on span at bounding box center [169, 306] width 13 height 13
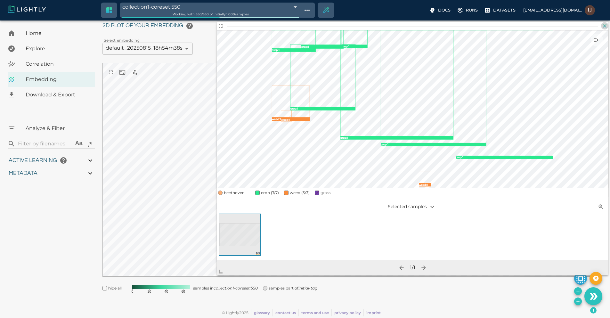
click at [603, 28] on icon "button" at bounding box center [604, 26] width 6 height 6
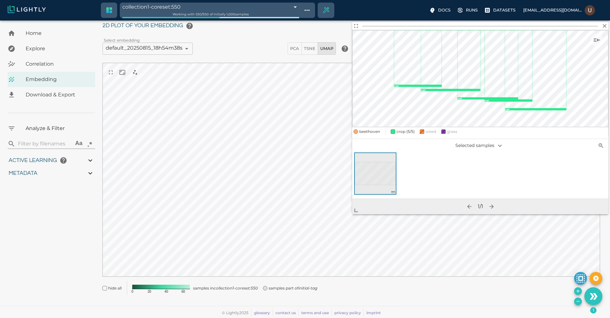
click at [604, 21] on div "My Datasets / 2025 Cotton Intrarow-2025-08-15-10-52-00 by will / Embedding 2D p…" at bounding box center [353, 152] width 503 height 300
click at [605, 26] on icon "button" at bounding box center [605, 26] width 4 height 4
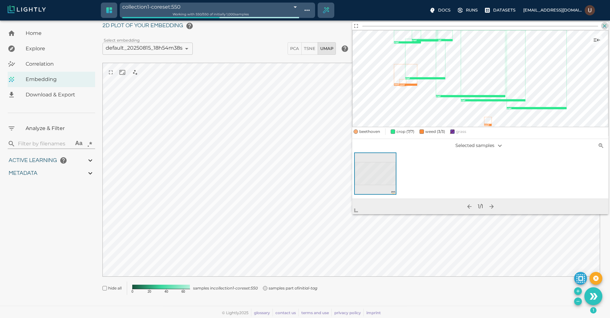
click at [605, 26] on icon "button" at bounding box center [604, 26] width 6 height 6
click at [605, 27] on icon "button" at bounding box center [605, 26] width 4 height 4
click at [603, 25] on icon "button" at bounding box center [604, 26] width 6 height 6
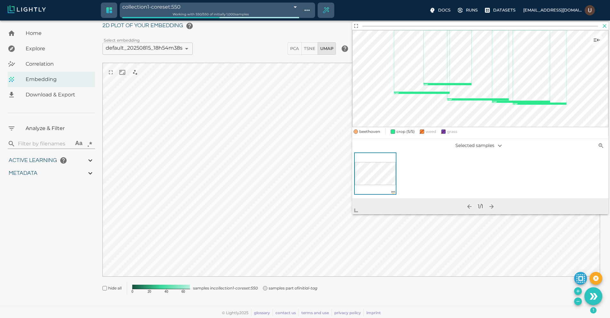
click at [606, 28] on icon "button" at bounding box center [604, 26] width 6 height 6
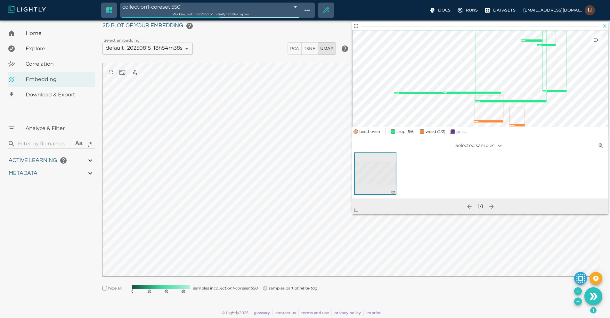
click at [607, 26] on icon "button" at bounding box center [604, 26] width 6 height 6
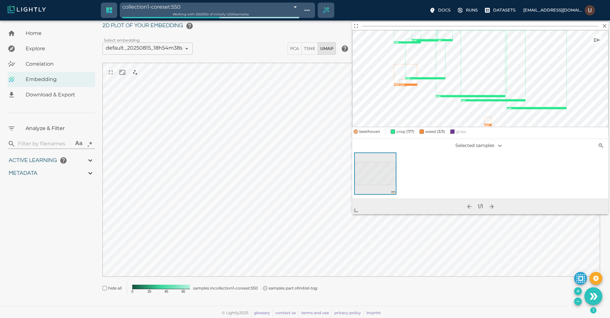
click at [608, 25] on body "collection1-coreset:550 689fad668ed35fe88fb6bc58 Working with 550 / 550 of init…" at bounding box center [305, 157] width 610 height 321
click at [605, 23] on icon "button" at bounding box center [604, 26] width 6 height 6
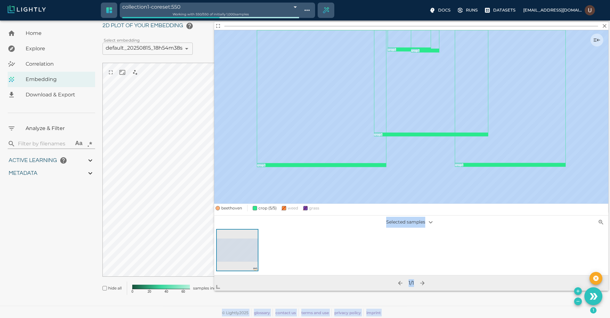
drag, startPoint x: 357, startPoint y: 213, endPoint x: 190, endPoint y: 307, distance: 190.8
click at [190, 307] on body "collection1-coreset:550 689fad668ed35fe88fb6bc58 Working with 550 / 550 of init…" at bounding box center [305, 157] width 610 height 321
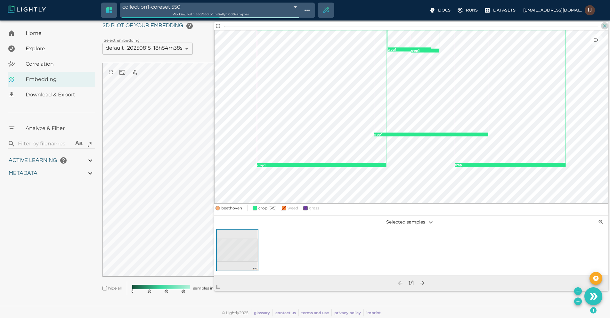
click at [604, 24] on icon "button" at bounding box center [604, 26] width 6 height 6
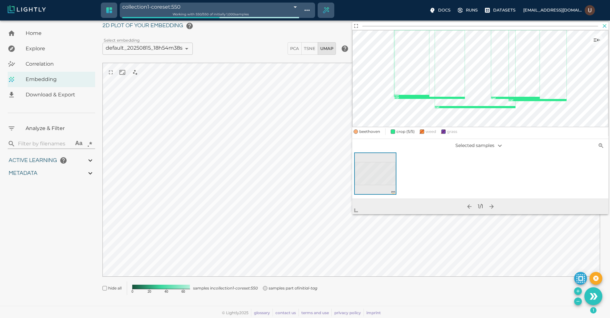
click at [605, 24] on icon "button" at bounding box center [604, 26] width 6 height 6
click at [603, 21] on div "My Datasets / 2025 Cotton Intrarow-2025-08-15-10-52-00 by will / Embedding 2D p…" at bounding box center [353, 152] width 503 height 300
click at [607, 27] on icon "button" at bounding box center [604, 26] width 6 height 6
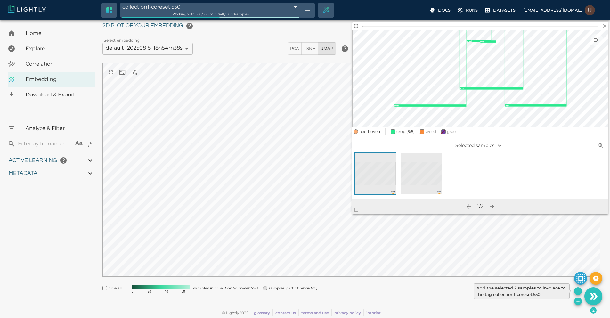
click at [578, 288] on button "Add the selected 2 samples to in-place to the tag collection1-coreset:550" at bounding box center [578, 291] width 8 height 8
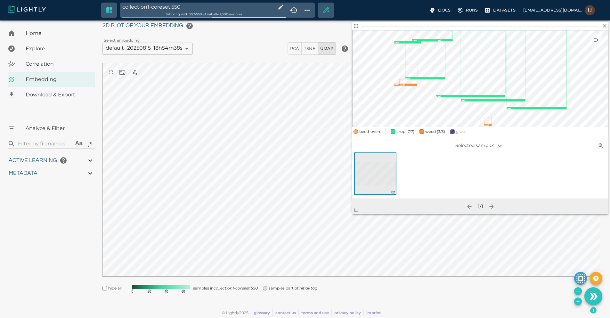
click at [574, 290] on div "hide all 0 20 40 60 samples in collection1-coreset:550 samples part of initial-…" at bounding box center [348, 285] width 503 height 19
click at [575, 290] on button "Add the selected 1 samples to in-place to the tag collection1-coreset:550" at bounding box center [578, 291] width 8 height 8
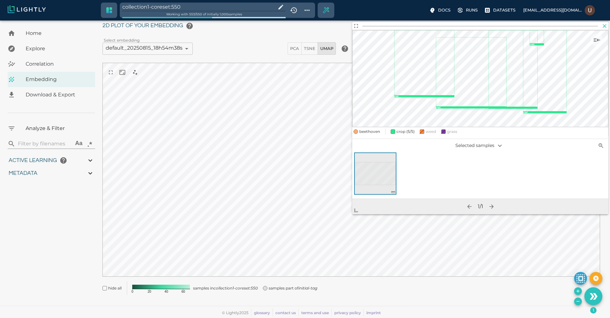
click at [605, 25] on icon "button" at bounding box center [604, 26] width 6 height 6
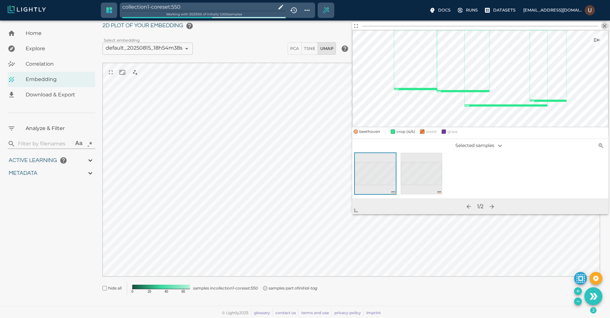
click at [603, 26] on icon "button" at bounding box center [604, 26] width 6 height 6
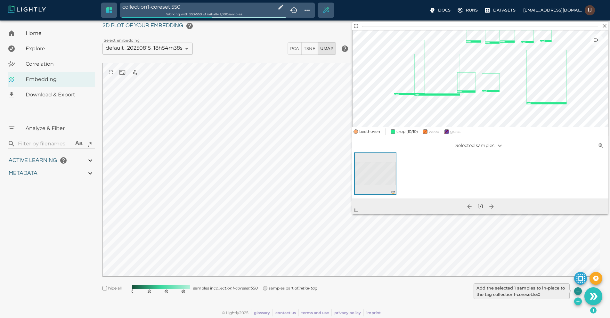
click at [577, 293] on icon "Add the selected 1 samples to in-place to the tag collection1-coreset:550" at bounding box center [577, 290] width 5 height 5
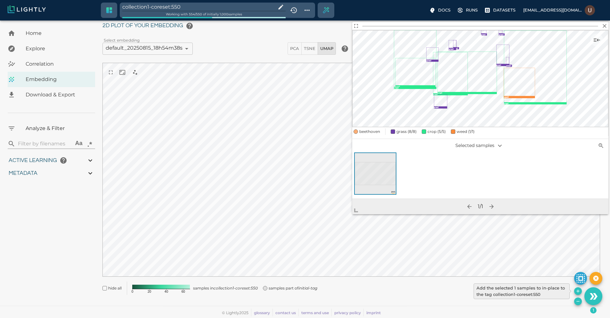
click at [578, 293] on icon "Add the selected 1 samples to in-place to the tag collection1-coreset:550" at bounding box center [577, 290] width 5 height 5
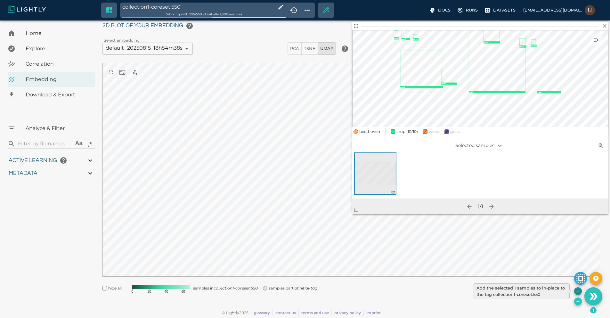
click at [577, 290] on icon "Add the selected 1 samples to in-place to the tag collection1-coreset:550" at bounding box center [577, 290] width 5 height 5
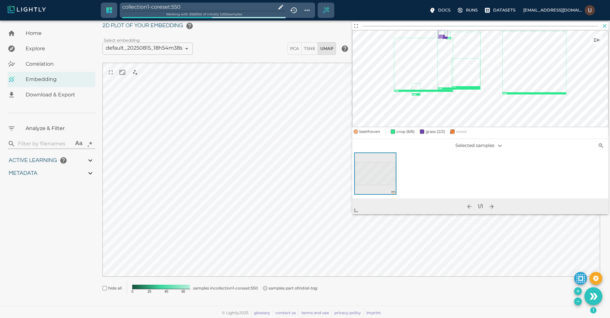
click at [605, 26] on icon "button" at bounding box center [604, 26] width 6 height 6
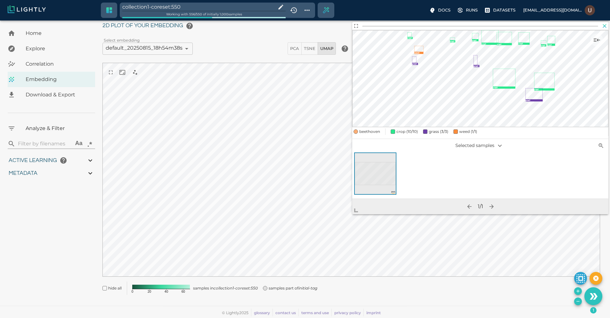
click at [603, 27] on icon "button" at bounding box center [604, 26] width 6 height 6
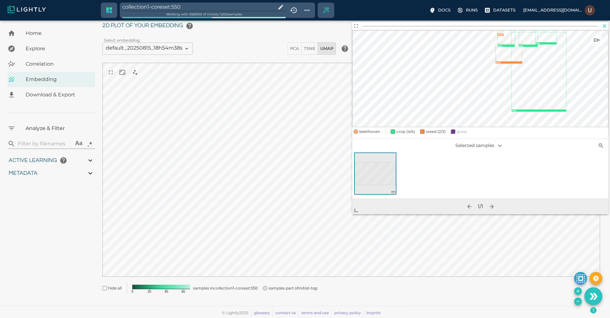
click at [606, 25] on icon "button" at bounding box center [604, 26] width 6 height 6
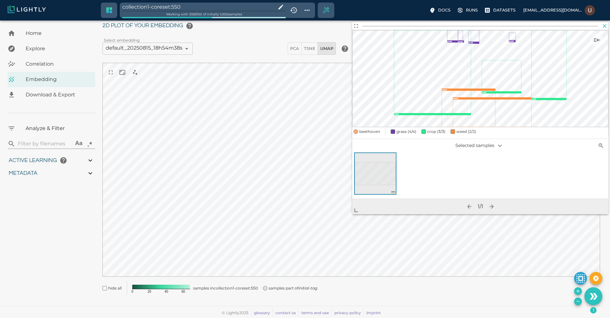
click at [607, 26] on icon "button" at bounding box center [604, 26] width 6 height 6
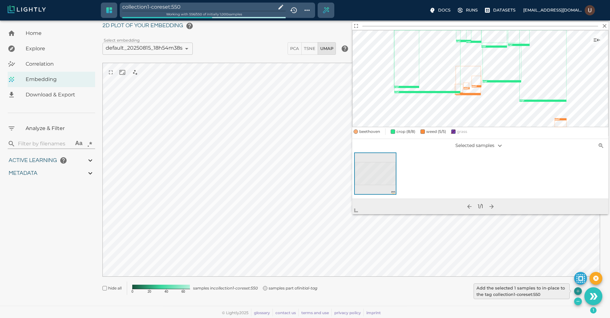
click at [579, 292] on icon "Add the selected 1 samples to in-place to the tag collection1-coreset:550" at bounding box center [577, 290] width 5 height 5
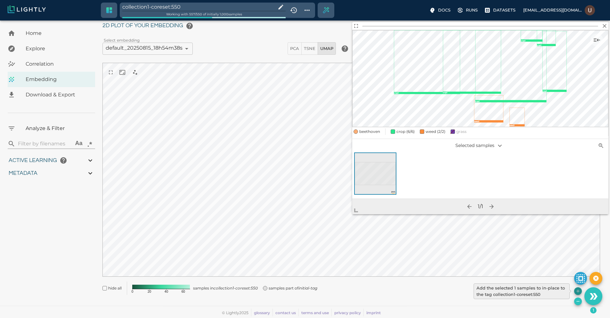
click at [578, 290] on icon "Add the selected 1 samples to in-place to the tag collection1-coreset:550" at bounding box center [577, 290] width 5 height 5
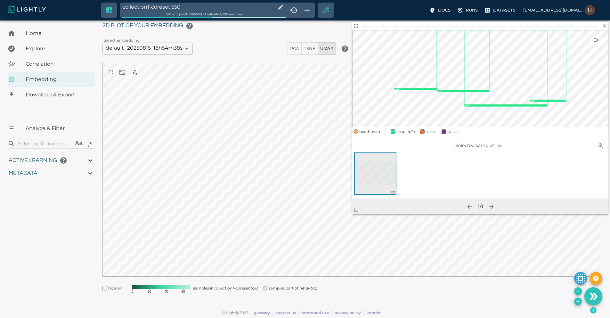
click at [603, 26] on icon "button" at bounding box center [604, 26] width 6 height 6
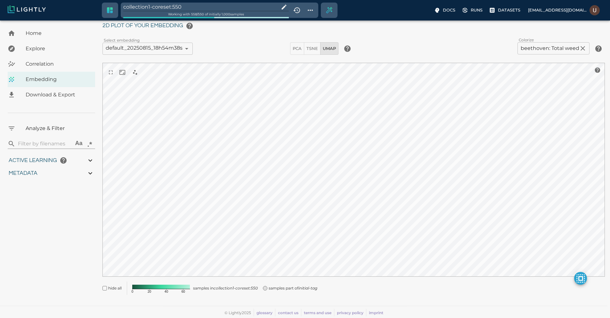
click at [49, 98] on span "Download & Export" at bounding box center [58, 95] width 64 height 8
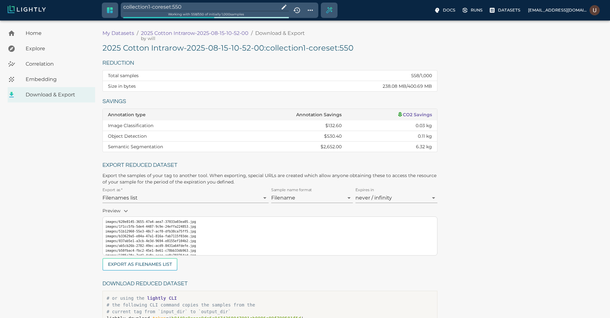
click at [284, 49] on h5 "2025 Cotton Intrarow-2025-08-15-10-52-00 : collection1-coreset:550" at bounding box center [269, 48] width 335 height 10
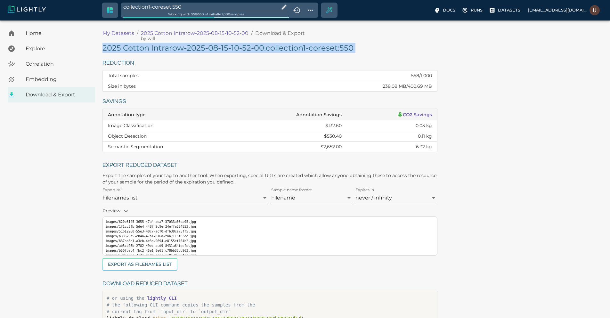
click at [284, 49] on h5 "2025 Cotton Intrarow-2025-08-15-10-52-00 : collection1-coreset:550" at bounding box center [269, 48] width 335 height 10
copy h5 "2025 Cotton Intrarow-2025-08-15-10-52-00 : collection1-coreset:550"
click at [55, 77] on span "Embedding" at bounding box center [58, 80] width 64 height 8
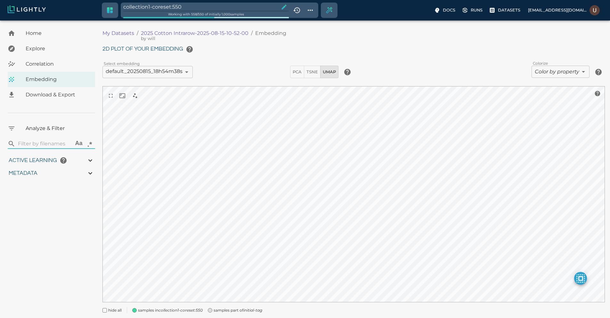
click at [281, 9] on icon "button" at bounding box center [284, 7] width 6 height 6
click at [176, 7] on input "collection1-coreset:550" at bounding box center [202, 7] width 158 height 9
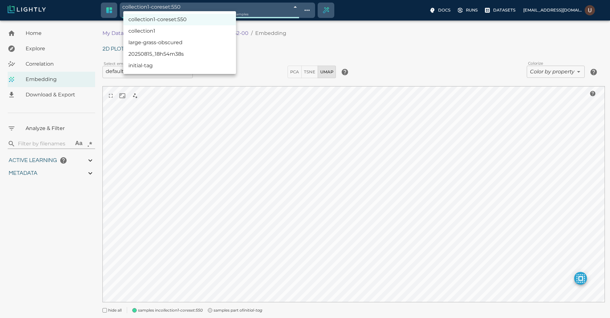
click at [173, 20] on body "collection1-coreset:550 689fad668ed35fe88fb6bc58 Working with 558 / 558 of init…" at bounding box center [305, 178] width 610 height 316
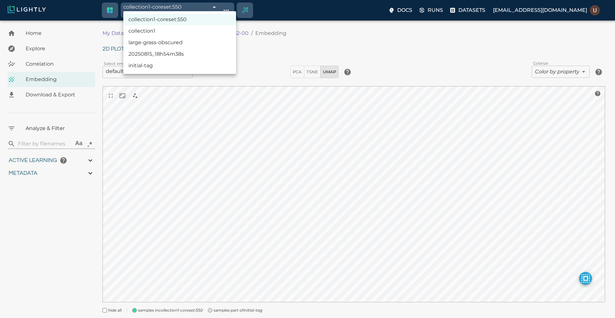
click at [173, 5] on div at bounding box center [307, 159] width 615 height 318
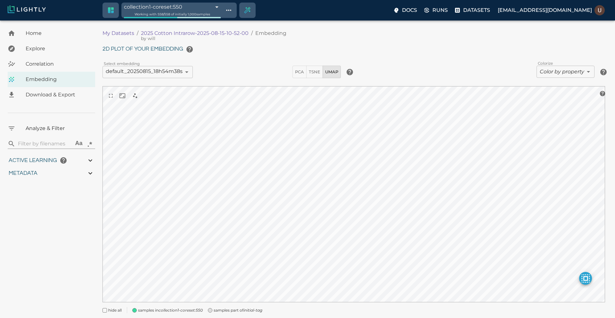
click at [211, 20] on body "collection1-coreset:550 689fad668ed35fe88fb6bc58 Working with 558 / 558 of init…" at bounding box center [307, 178] width 615 height 316
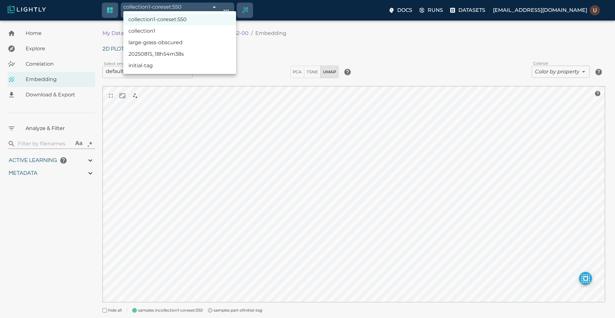
click at [212, 5] on div at bounding box center [307, 159] width 615 height 318
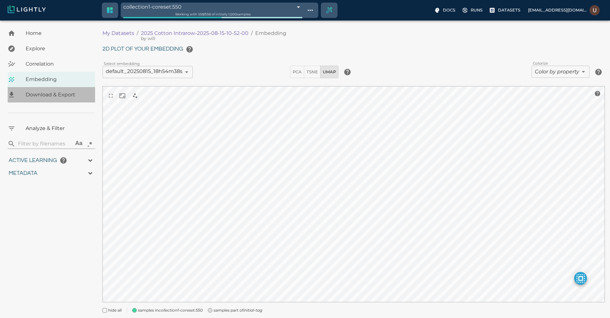
click at [56, 90] on div "Download & Export" at bounding box center [51, 94] width 87 height 15
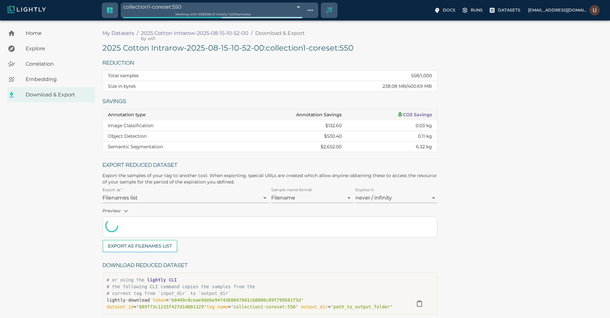
click at [54, 80] on span "Embedding" at bounding box center [58, 80] width 64 height 8
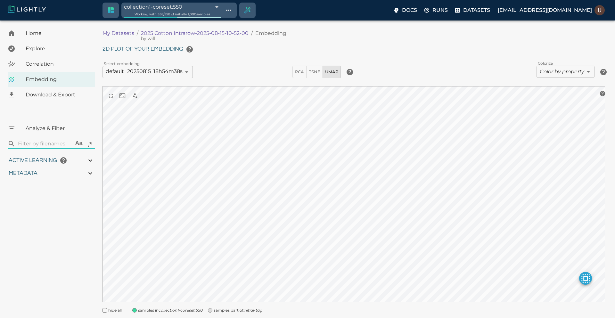
click at [177, 20] on body "collection1-coreset:550 689fad668ed35fe88fb6bc58 Working with 558 / 558 of init…" at bounding box center [307, 178] width 615 height 316
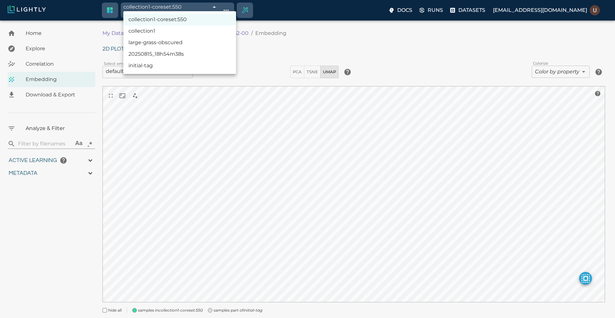
click at [177, 6] on div at bounding box center [307, 159] width 615 height 318
click at [234, 20] on body "collection1-coreset:550 689fad668ed35fe88fb6bc58 Working with 558 / 558 of init…" at bounding box center [307, 178] width 615 height 316
click at [170, 19] on li "collection1-coreset:550" at bounding box center [179, 20] width 113 height 12
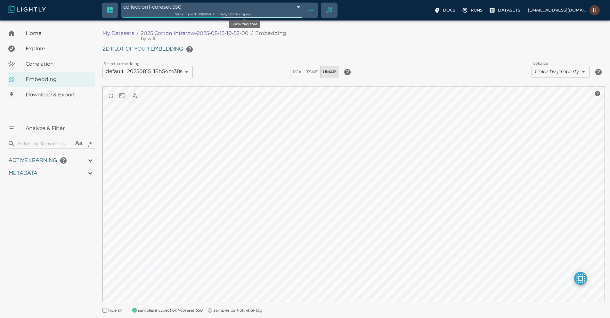
click at [308, 10] on icon "Show tag tree" at bounding box center [310, 10] width 5 height 1
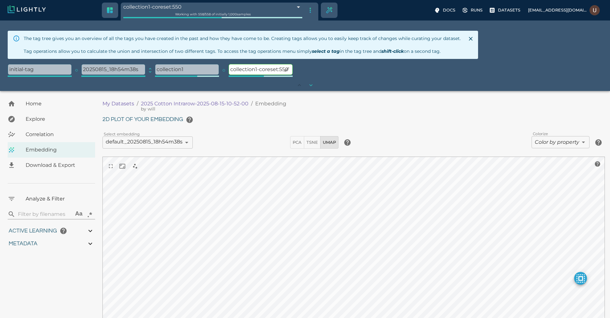
click at [257, 69] on p "collection1-coreset:550" at bounding box center [260, 69] width 63 height 10
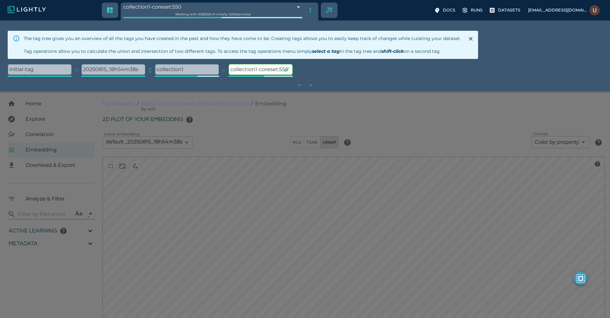
click at [284, 69] on icon "button" at bounding box center [287, 69] width 6 height 6
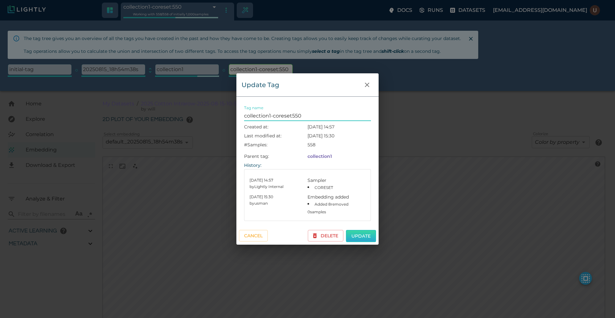
click at [364, 235] on button "Update" at bounding box center [361, 236] width 30 height 12
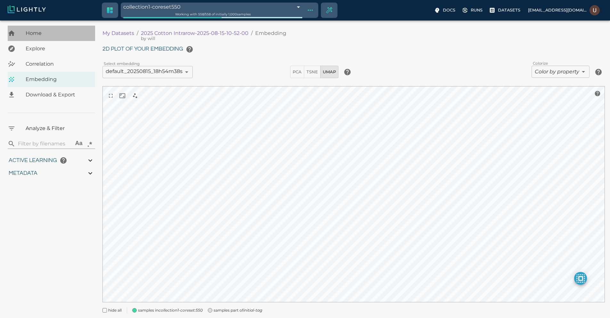
click at [42, 34] on span "Home" at bounding box center [58, 33] width 64 height 8
